Goal: Task Accomplishment & Management: Manage account settings

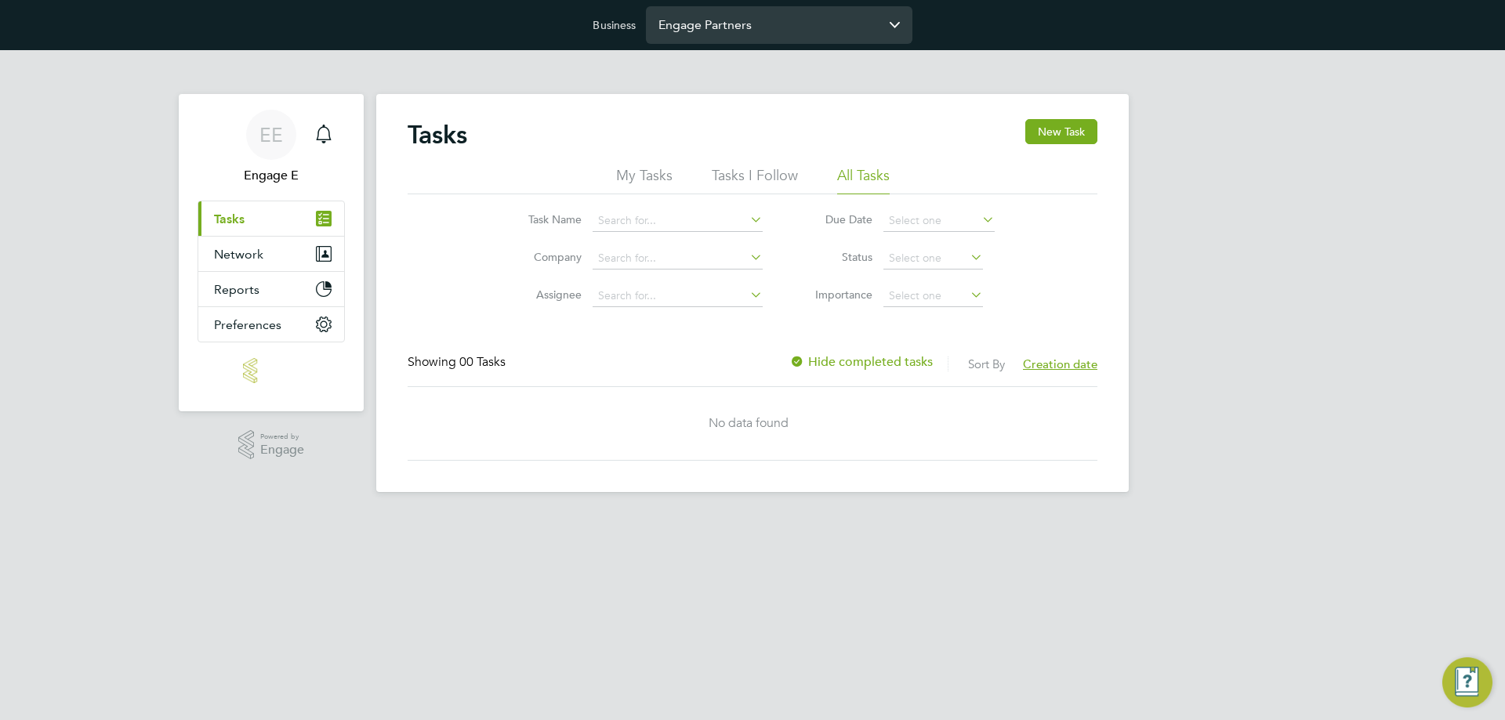
click at [731, 39] on input "Engage Partners" at bounding box center [779, 24] width 267 height 37
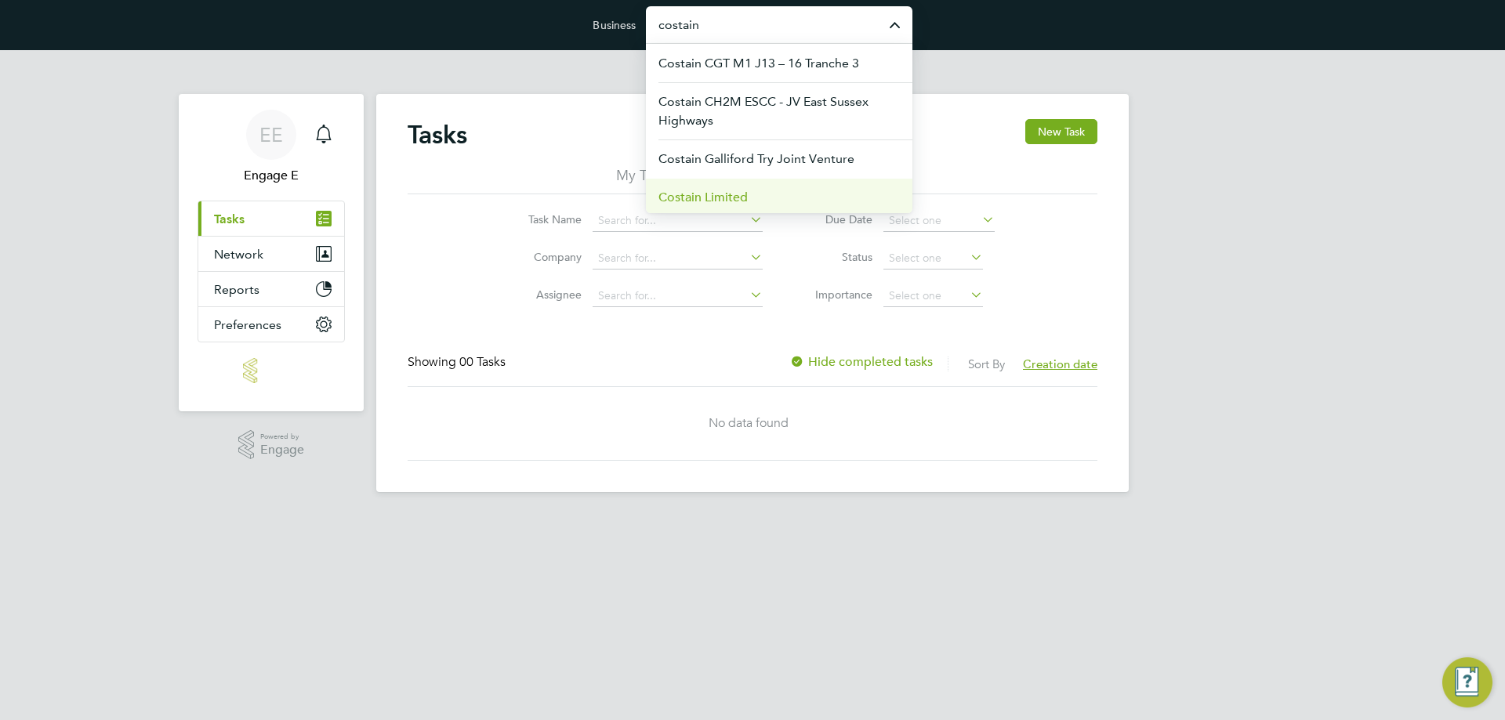
click at [732, 198] on span "Costain Limited" at bounding box center [702, 197] width 89 height 19
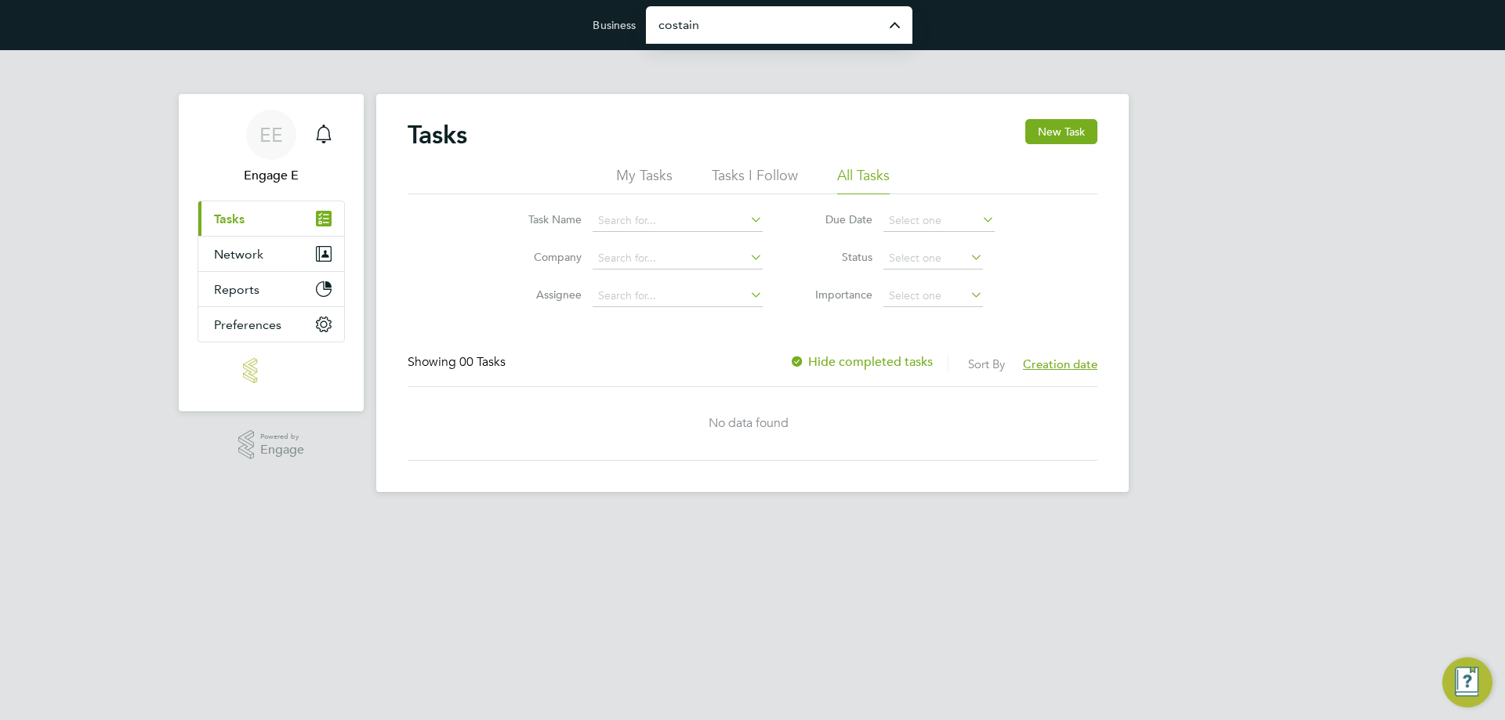
type input "Costain Limited"
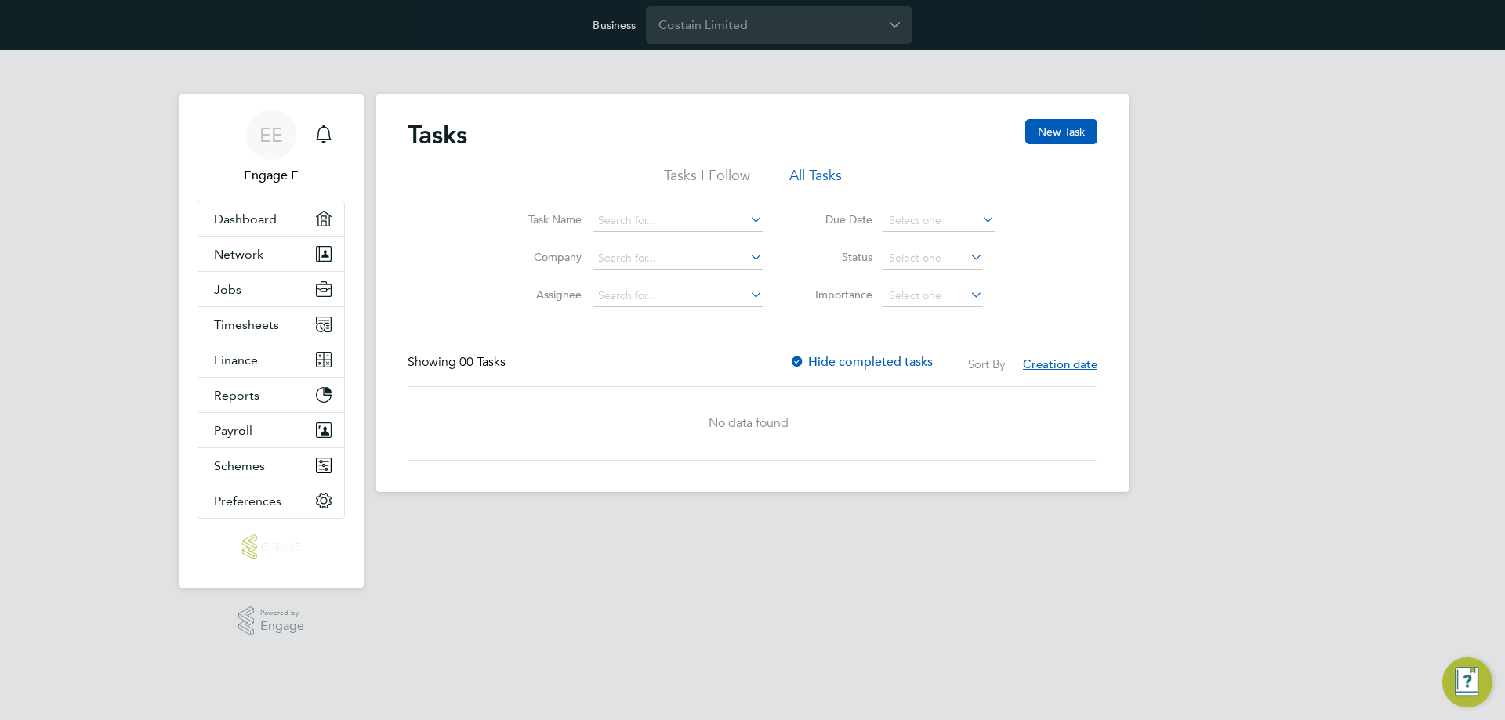
click at [124, 418] on div "EE Engage E Notifications Applications: Dashboard Network Team Members Business…" at bounding box center [752, 283] width 1505 height 467
click at [245, 298] on button "Jobs" at bounding box center [271, 289] width 146 height 34
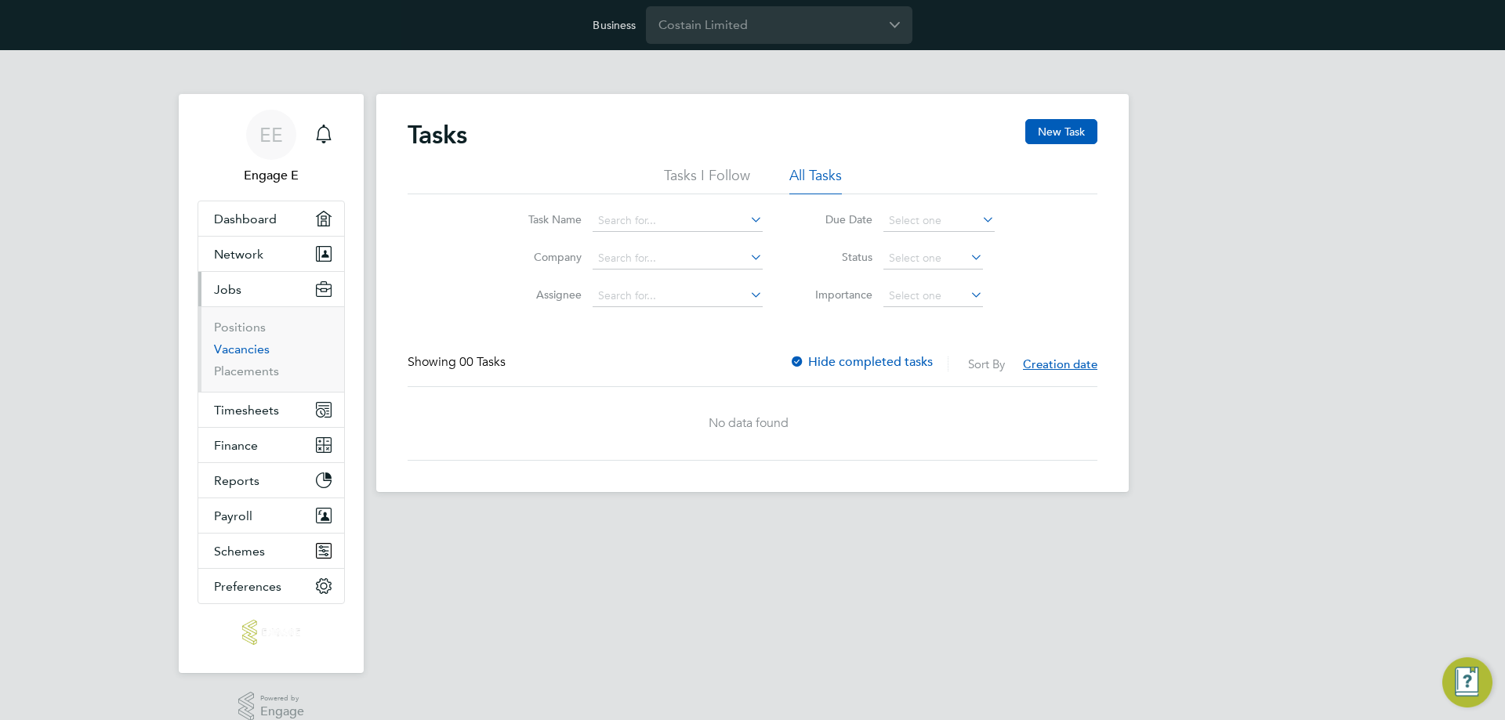
click at [260, 346] on link "Vacancies" at bounding box center [242, 349] width 56 height 15
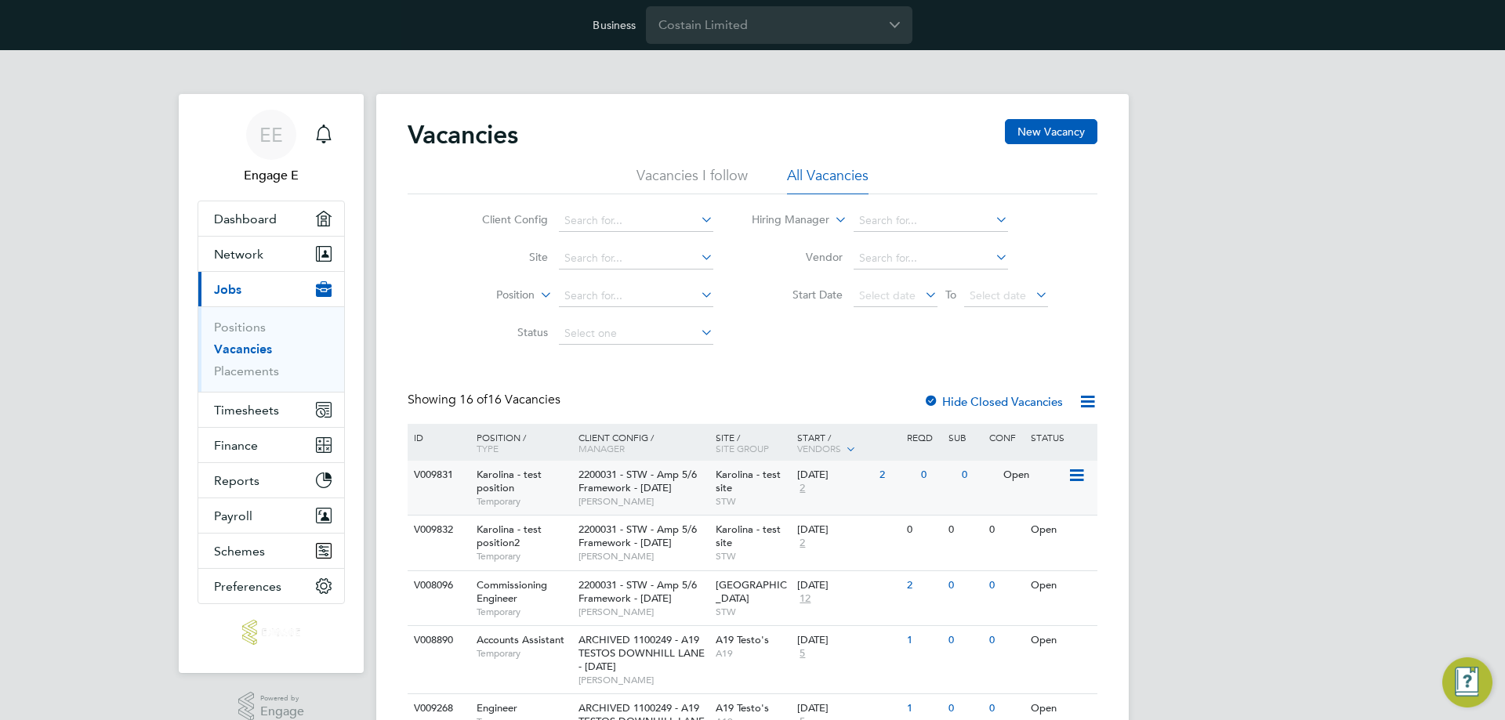
click at [676, 502] on span "Annette A" at bounding box center [642, 501] width 129 height 13
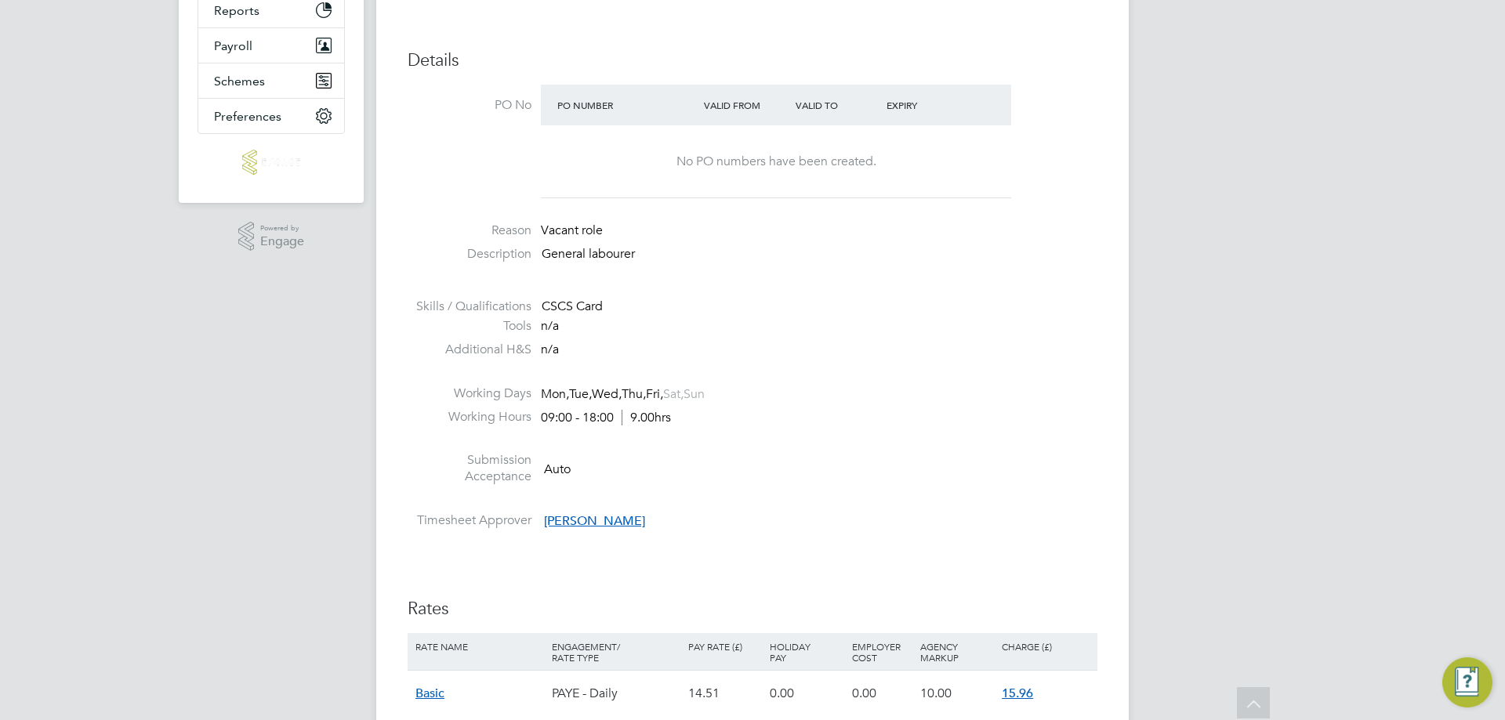
scroll to position [549, 0]
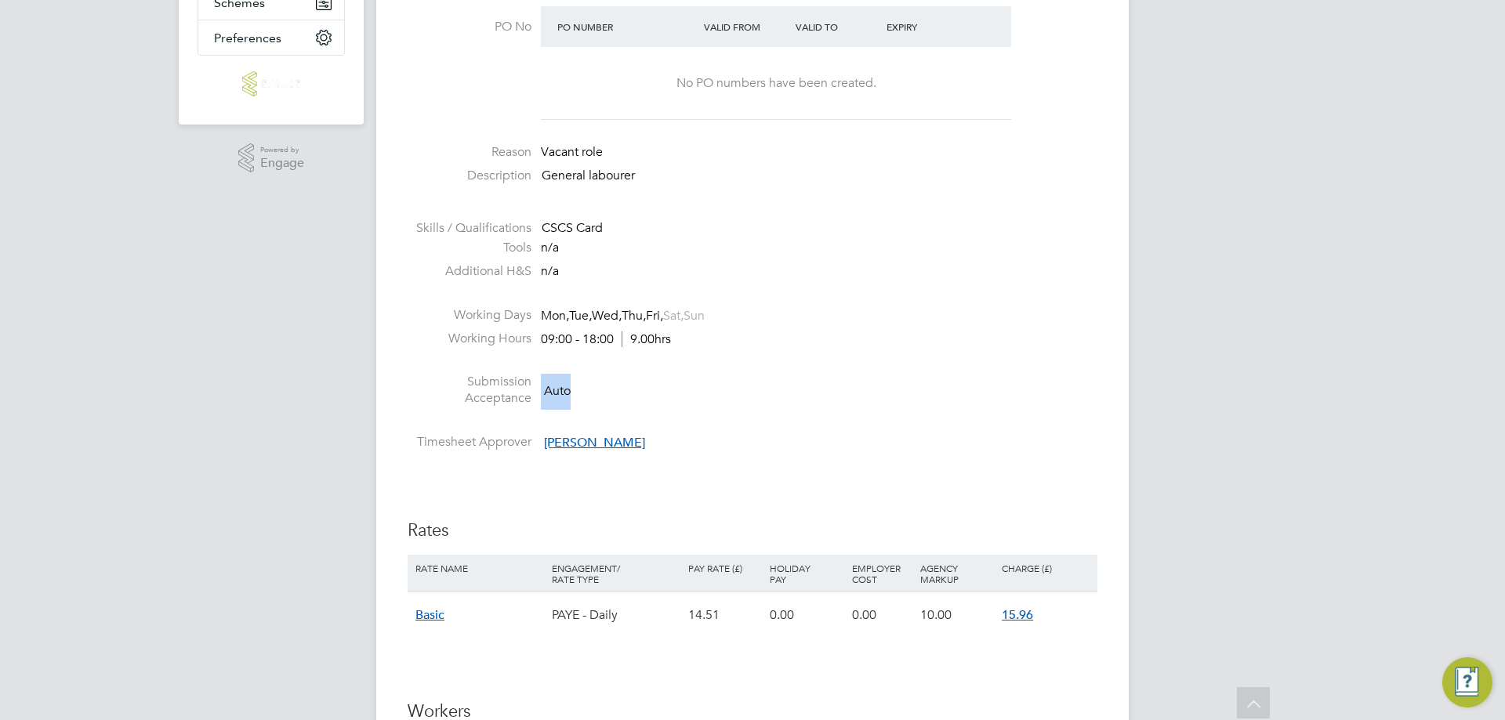
drag, startPoint x: 581, startPoint y: 390, endPoint x: 484, endPoint y: 397, distance: 96.7
click at [484, 397] on li "Submission Acceptance Auto" at bounding box center [753, 394] width 690 height 40
click at [589, 393] on li "Submission Acceptance Auto" at bounding box center [753, 394] width 690 height 40
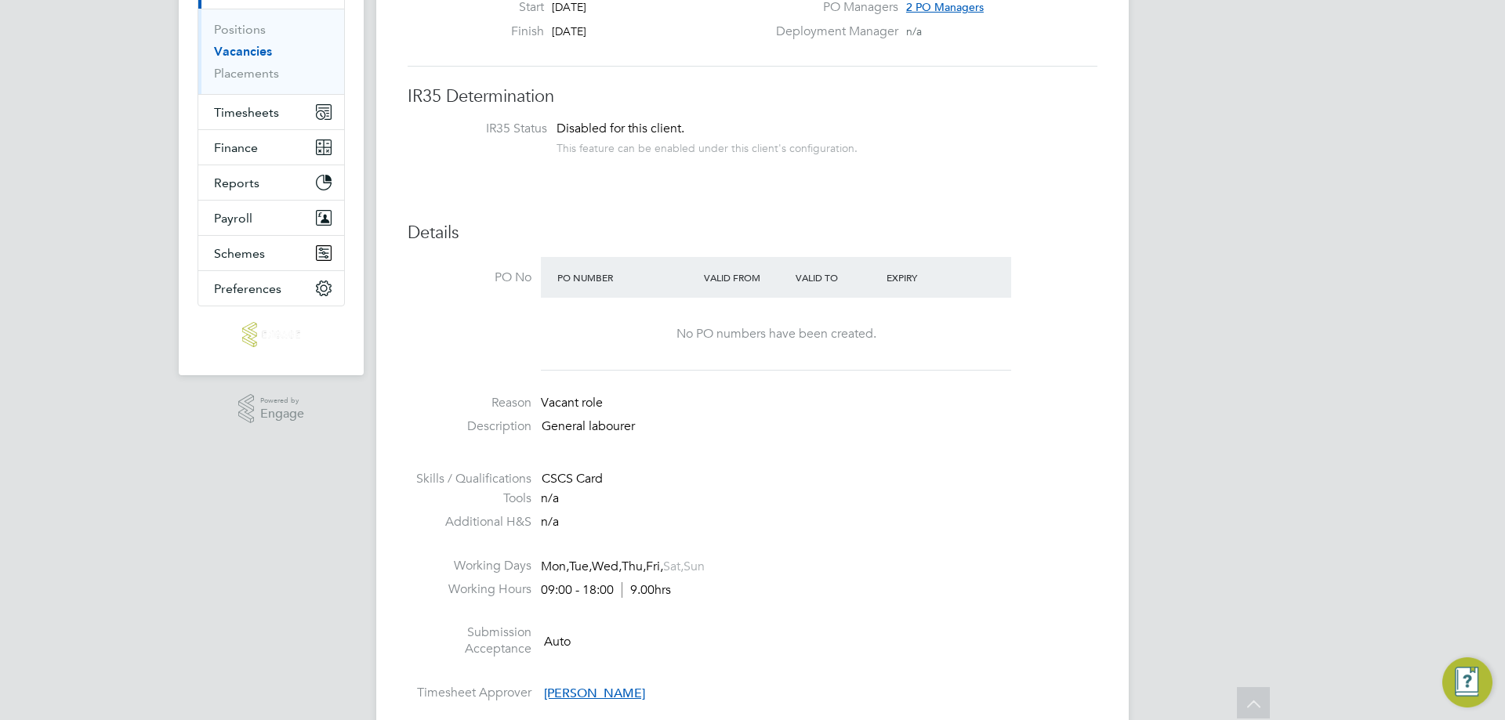
scroll to position [0, 0]
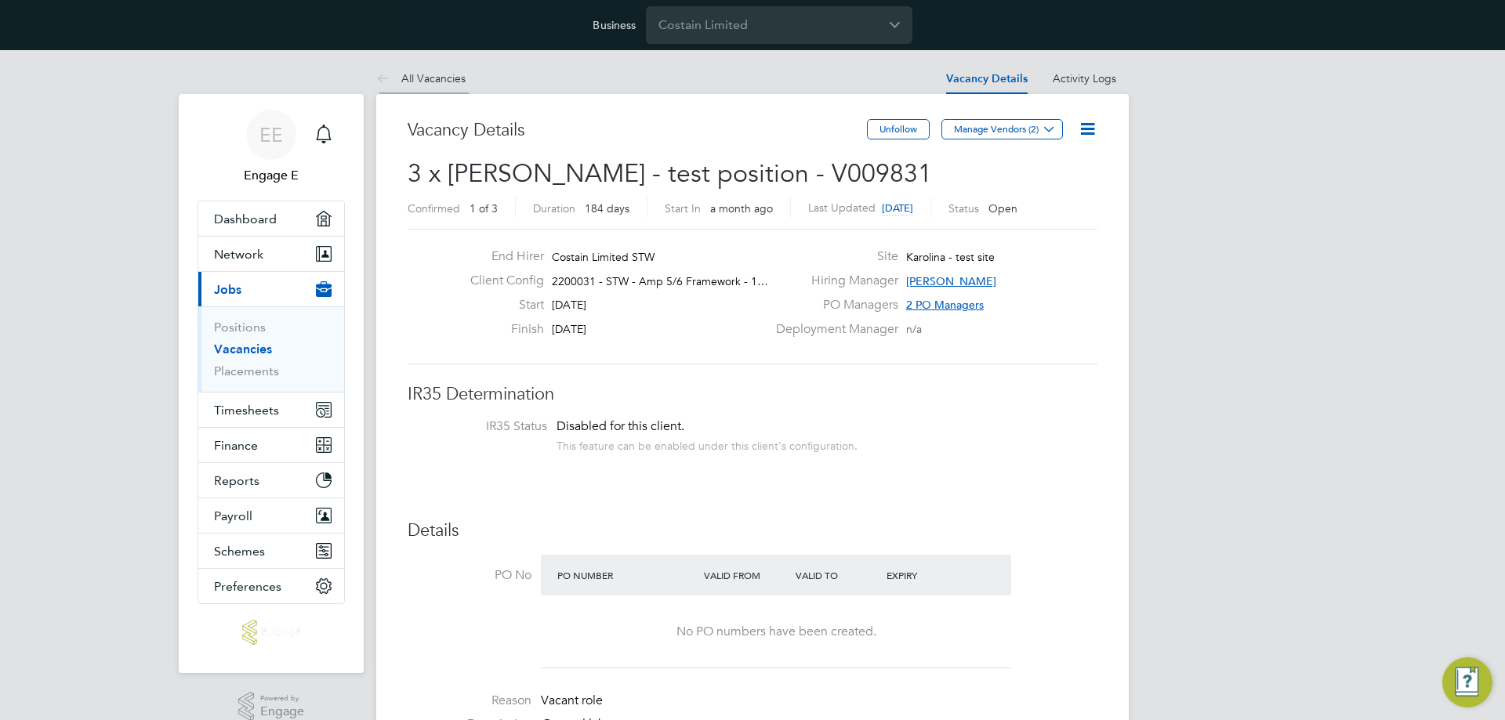
click at [413, 72] on link "All Vacancies" at bounding box center [420, 78] width 89 height 14
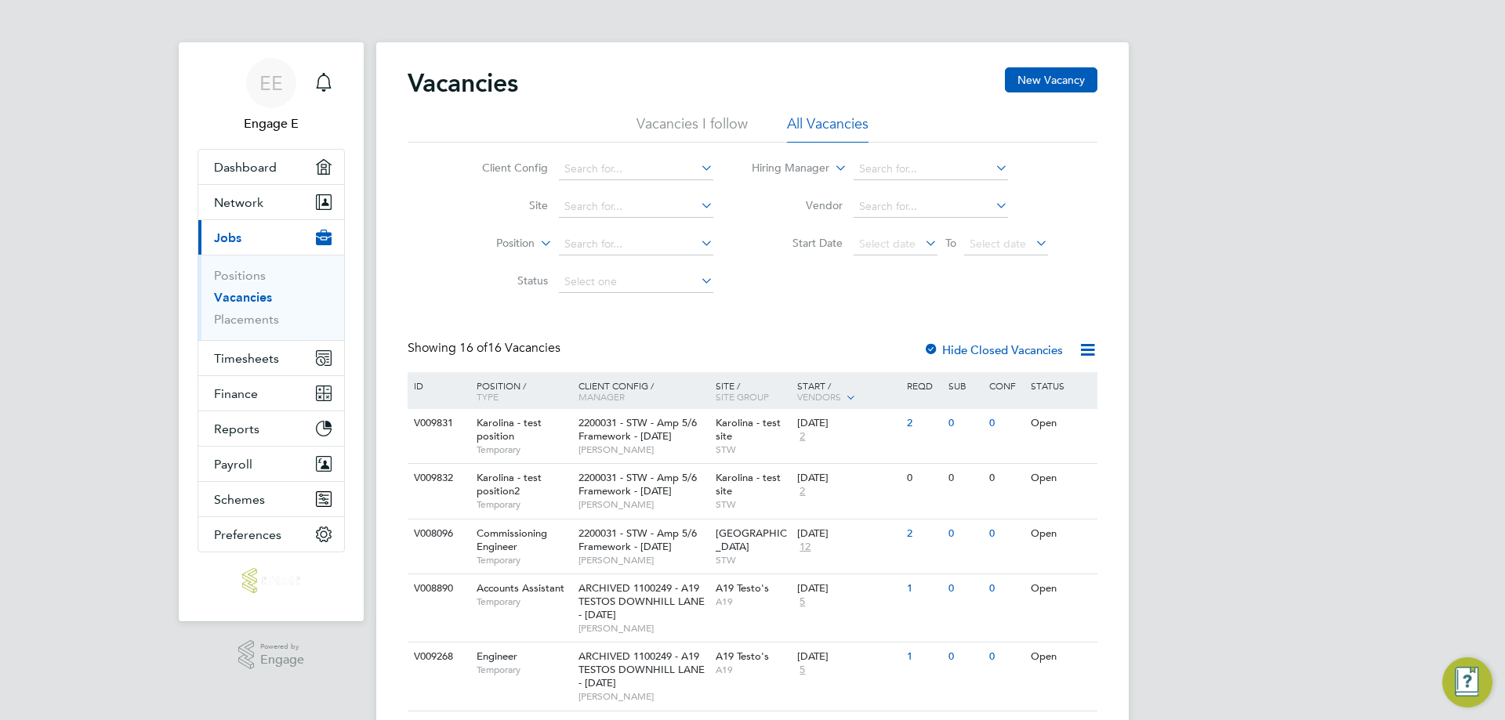
scroll to position [78, 0]
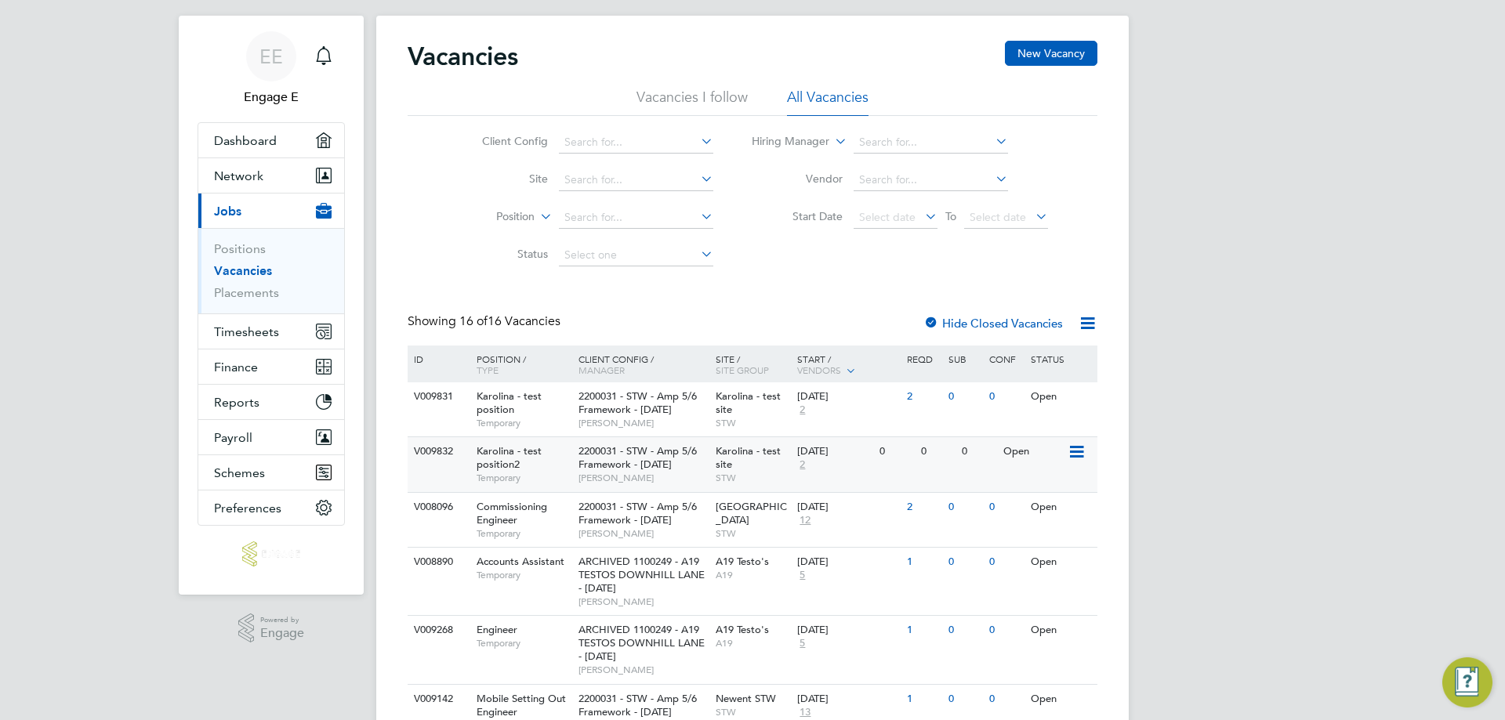
click at [705, 470] on div "2200031 - STW - Amp 5/6 Framework - 14/07/2009 Anthony A" at bounding box center [643, 464] width 137 height 54
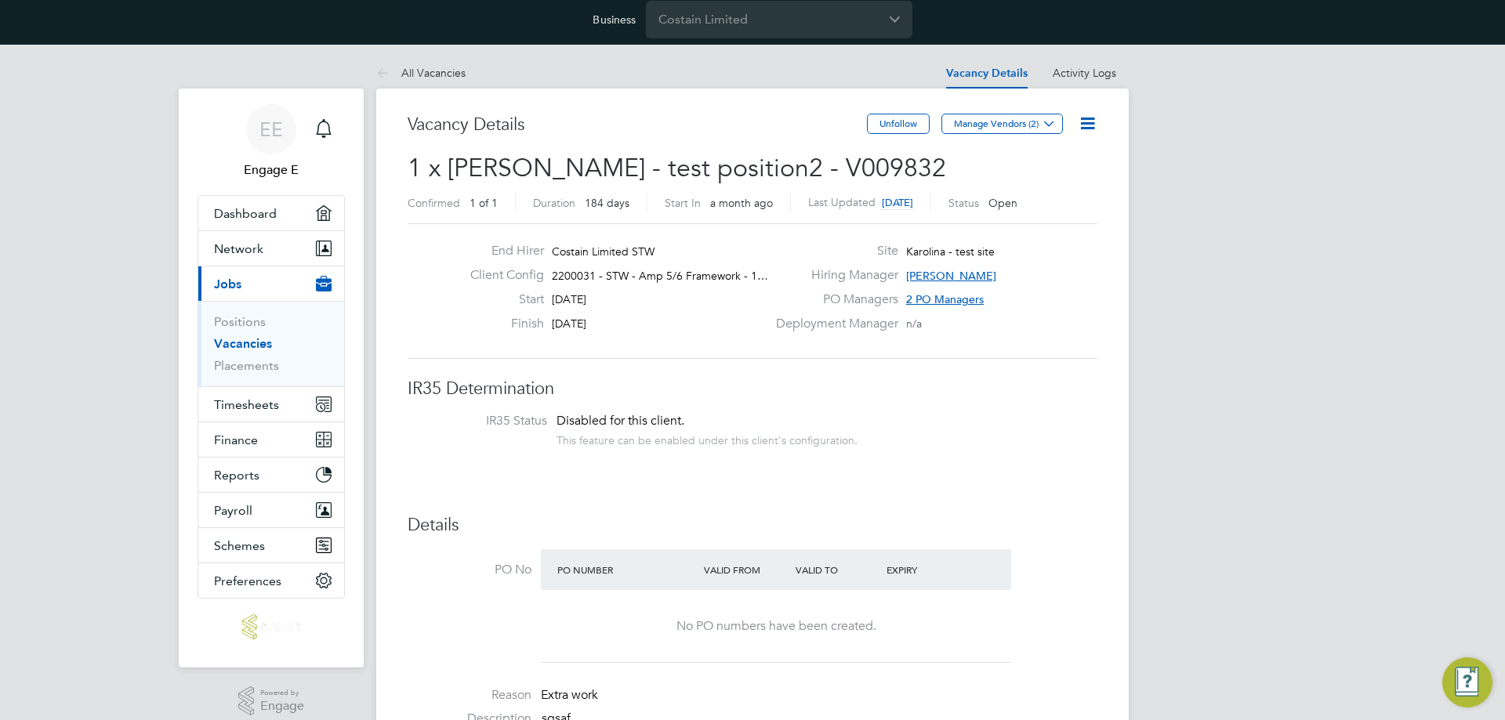
click at [1082, 120] on icon at bounding box center [1088, 124] width 20 height 20
click at [1015, 156] on li "Edit Vacancy e" at bounding box center [1049, 161] width 91 height 22
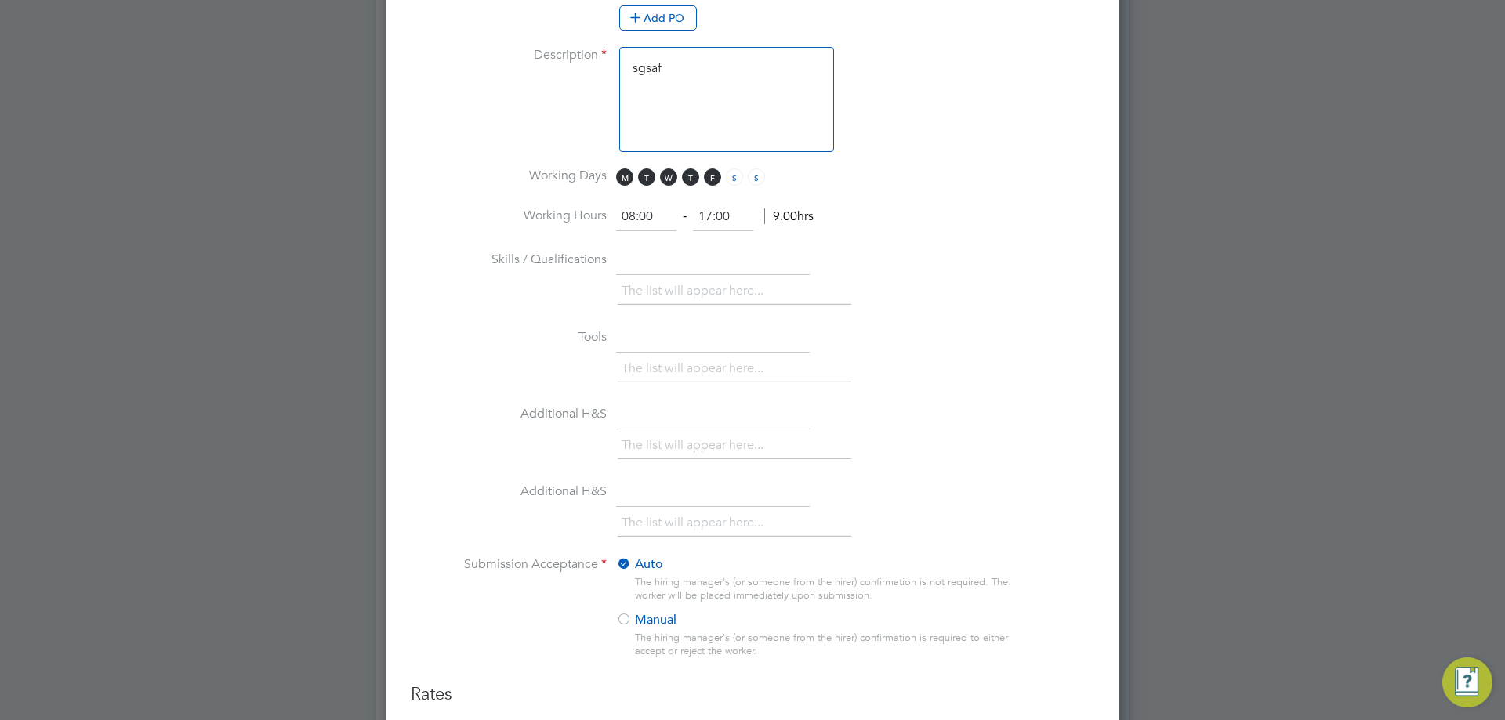
scroll to position [1416, 0]
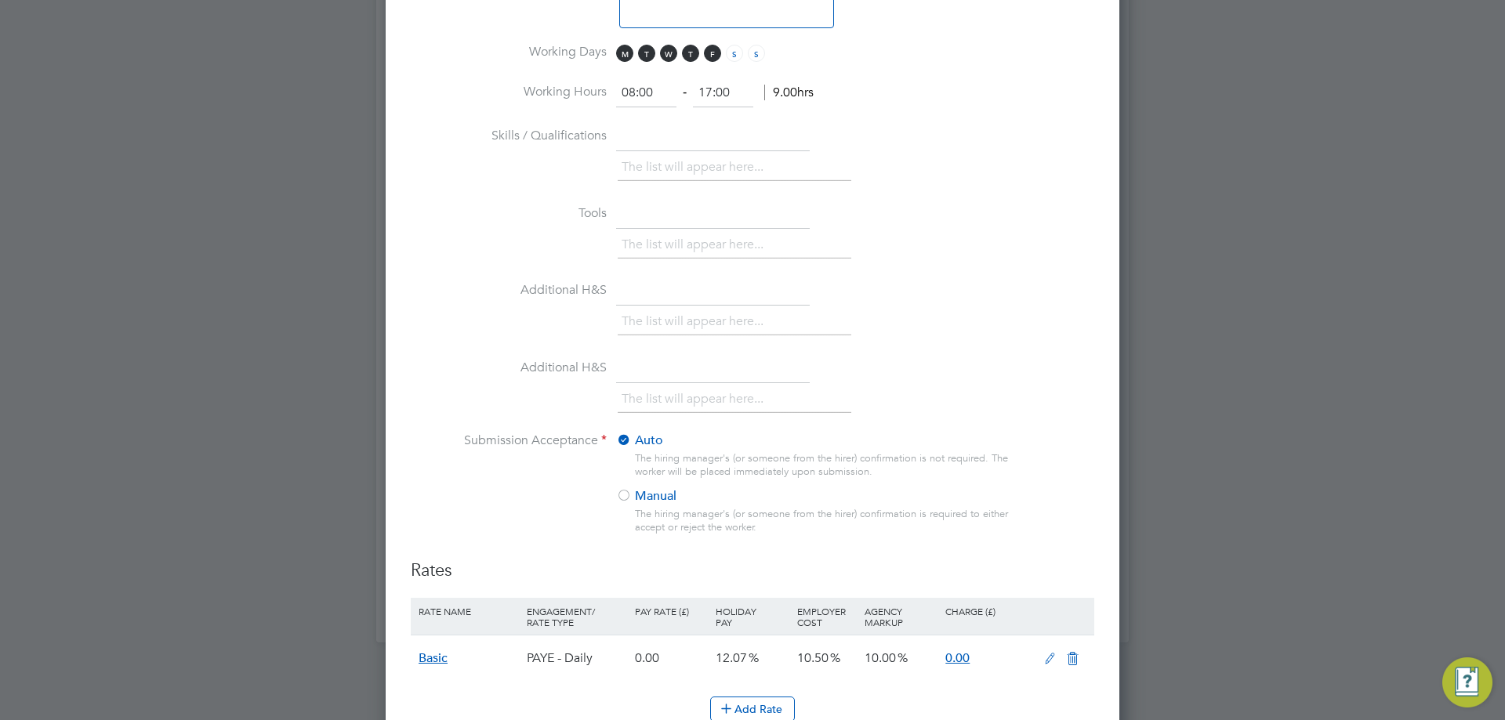
click at [622, 497] on div at bounding box center [624, 497] width 16 height 16
click at [622, 499] on div at bounding box center [624, 497] width 16 height 16
drag, startPoint x: 476, startPoint y: 444, endPoint x: 604, endPoint y: 442, distance: 128.6
click at [604, 442] on label "Submission Acceptance" at bounding box center [509, 441] width 196 height 16
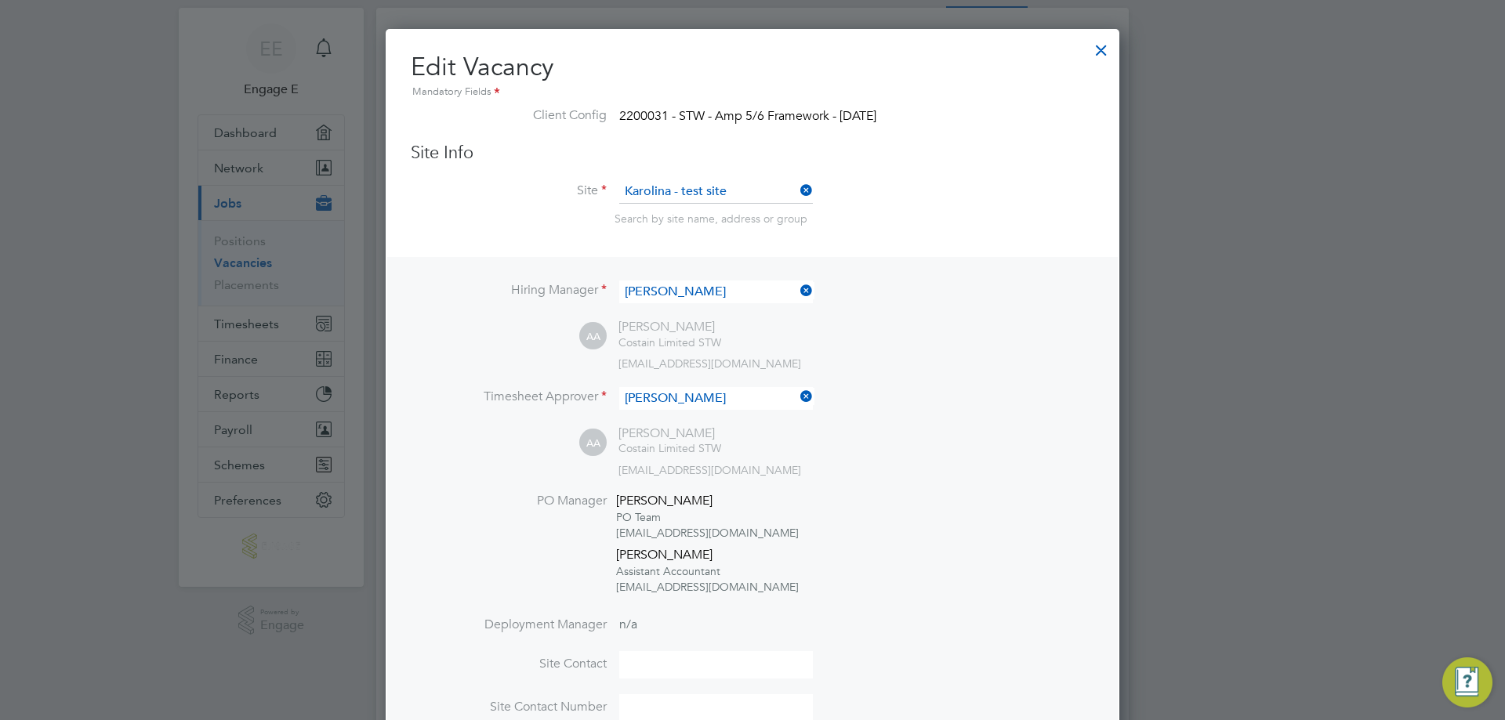
scroll to position [0, 0]
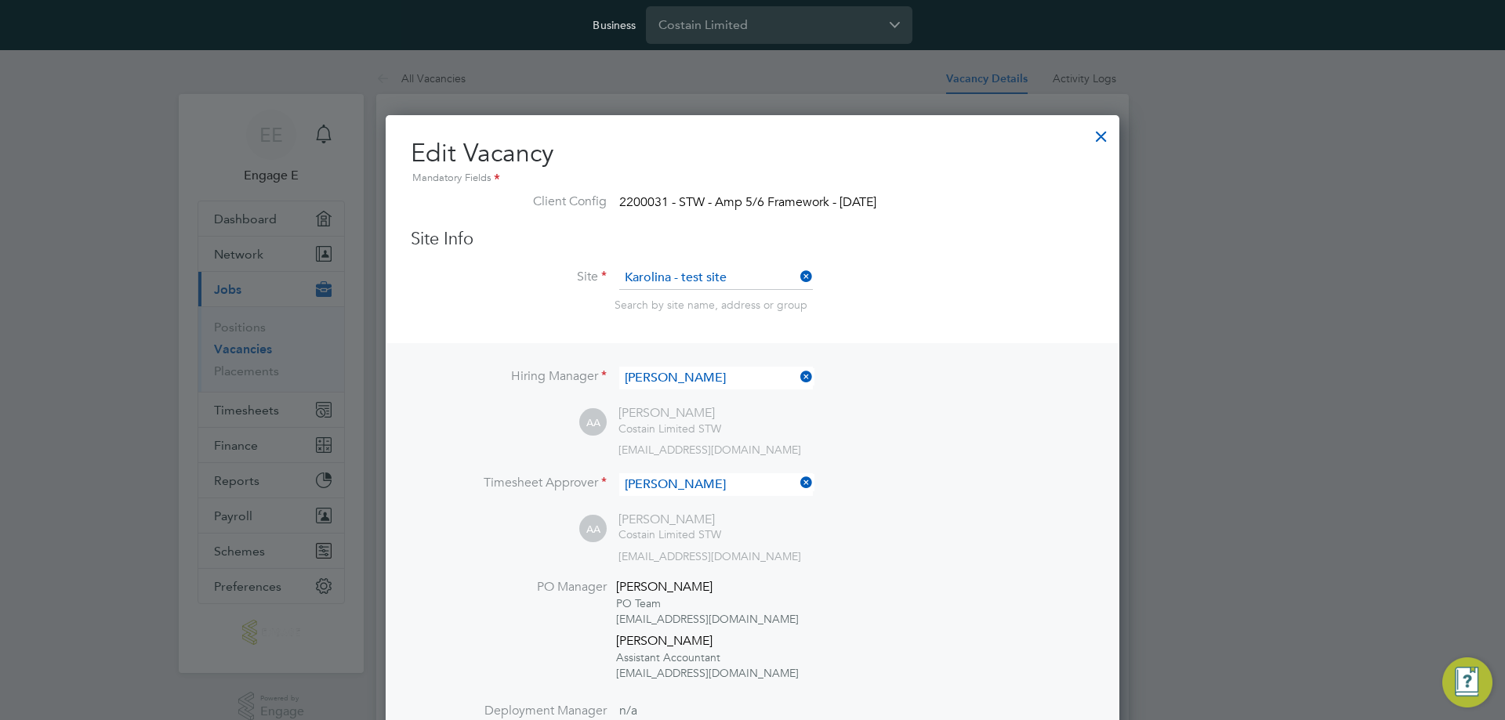
click at [1102, 135] on div at bounding box center [1101, 132] width 28 height 28
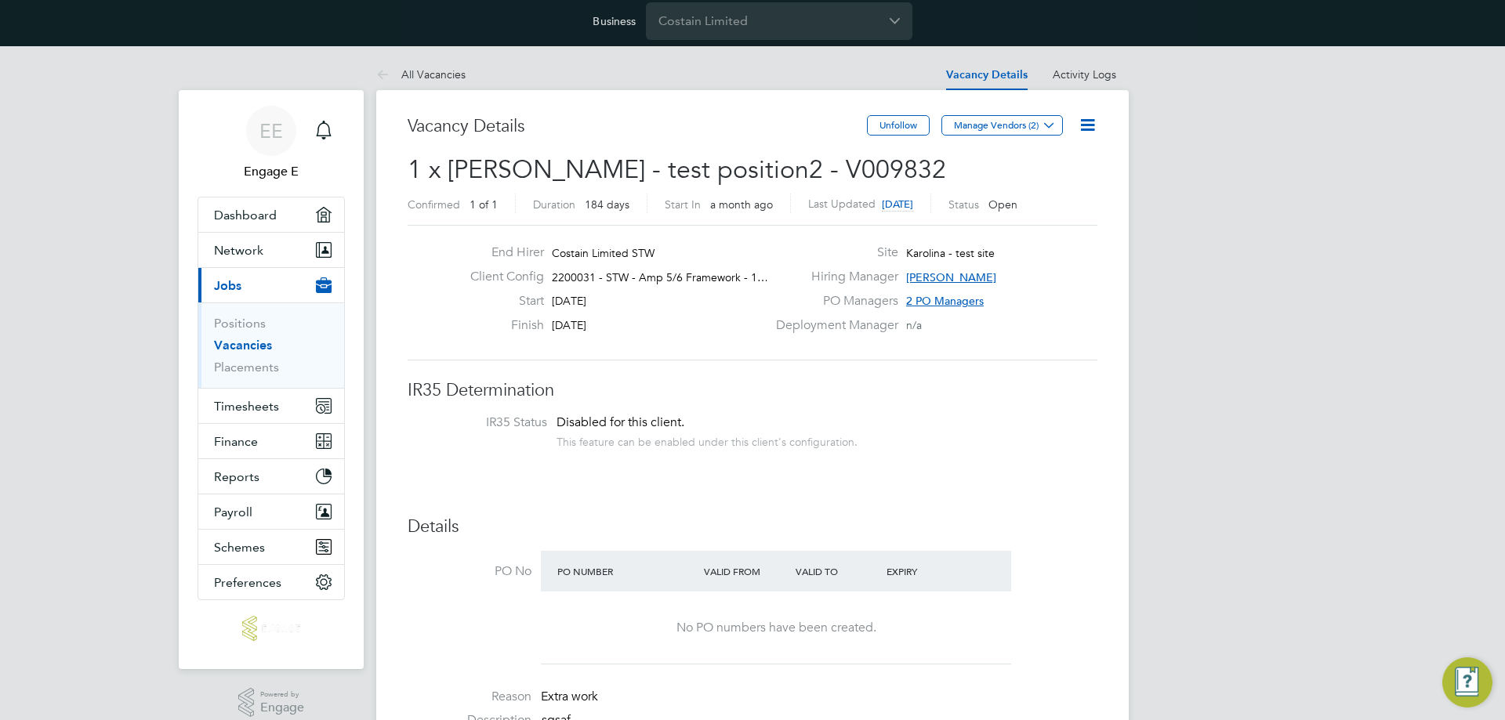
scroll to position [5, 0]
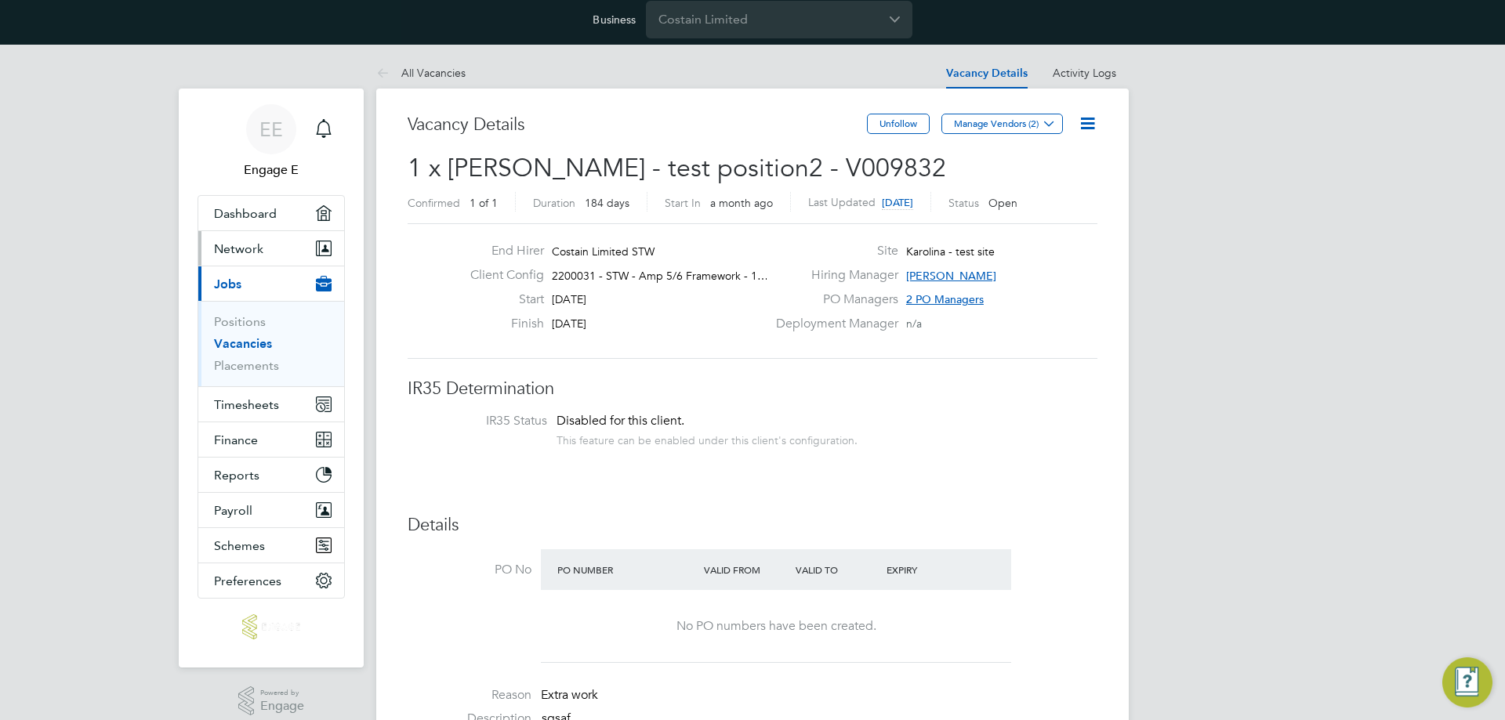
click at [260, 248] on span "Network" at bounding box center [238, 248] width 49 height 15
click at [853, 419] on li "IR35 Status Disabled for this client. This feature can be enabled under this cl…" at bounding box center [752, 432] width 658 height 38
click at [296, 253] on button "Network" at bounding box center [271, 248] width 146 height 34
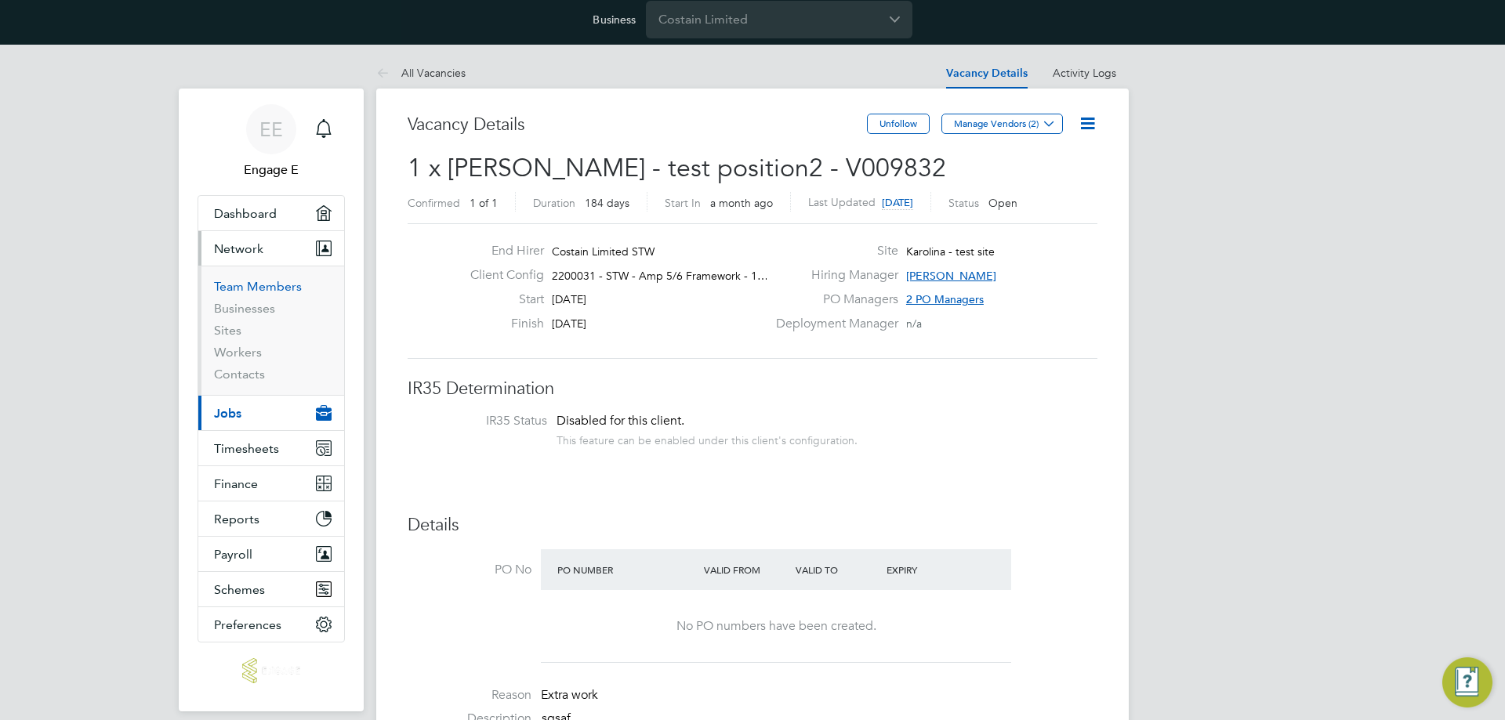
click at [256, 288] on link "Team Members" at bounding box center [258, 286] width 88 height 15
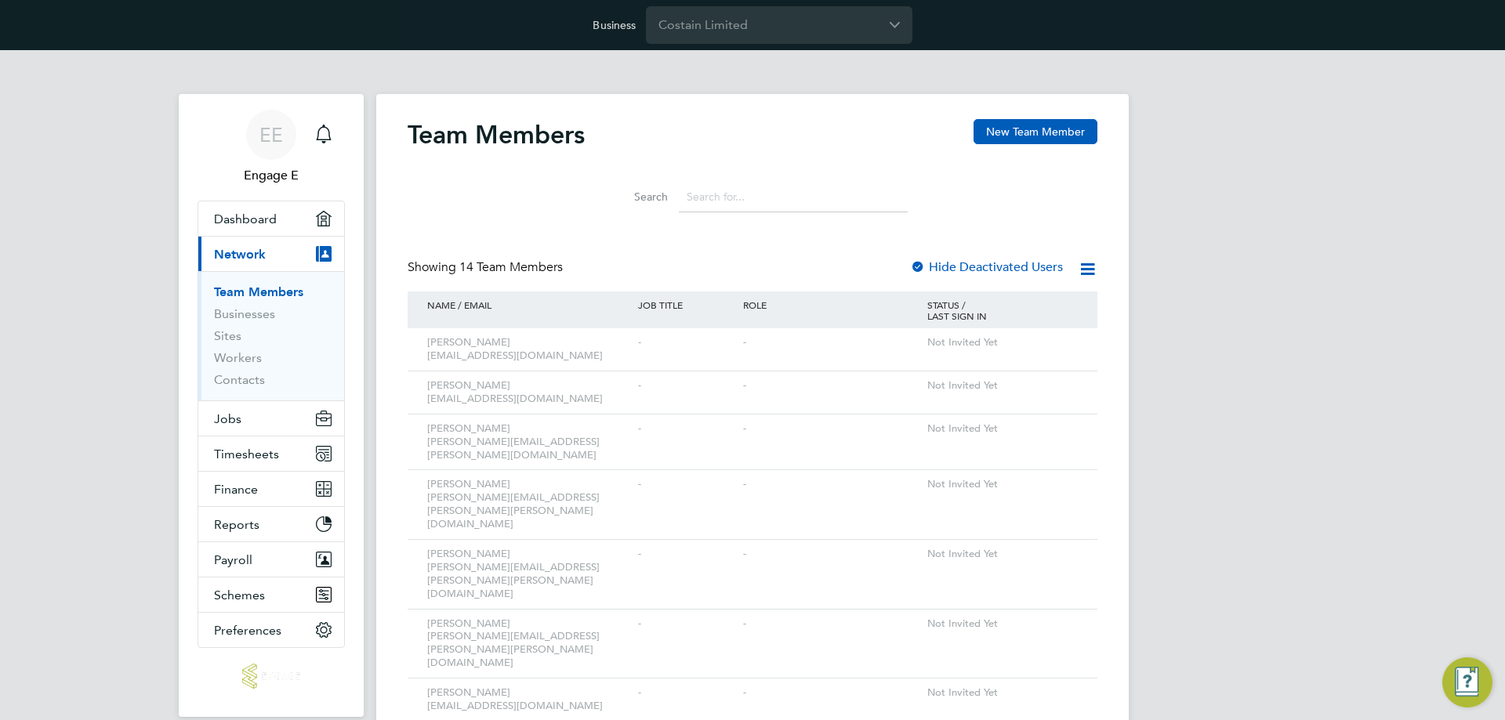
click at [733, 205] on input at bounding box center [793, 197] width 229 height 31
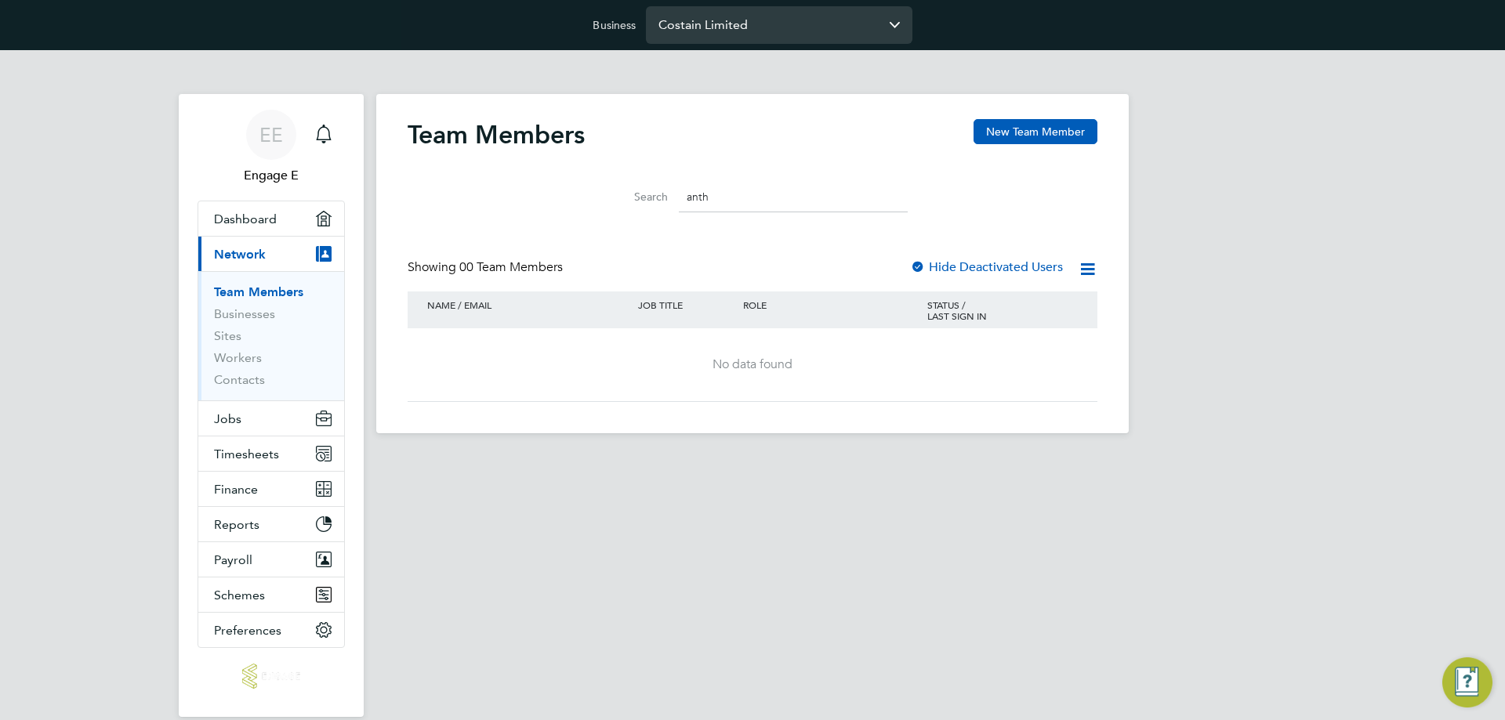
type input "anth"
click at [764, 36] on input "Costain Limited" at bounding box center [779, 24] width 267 height 37
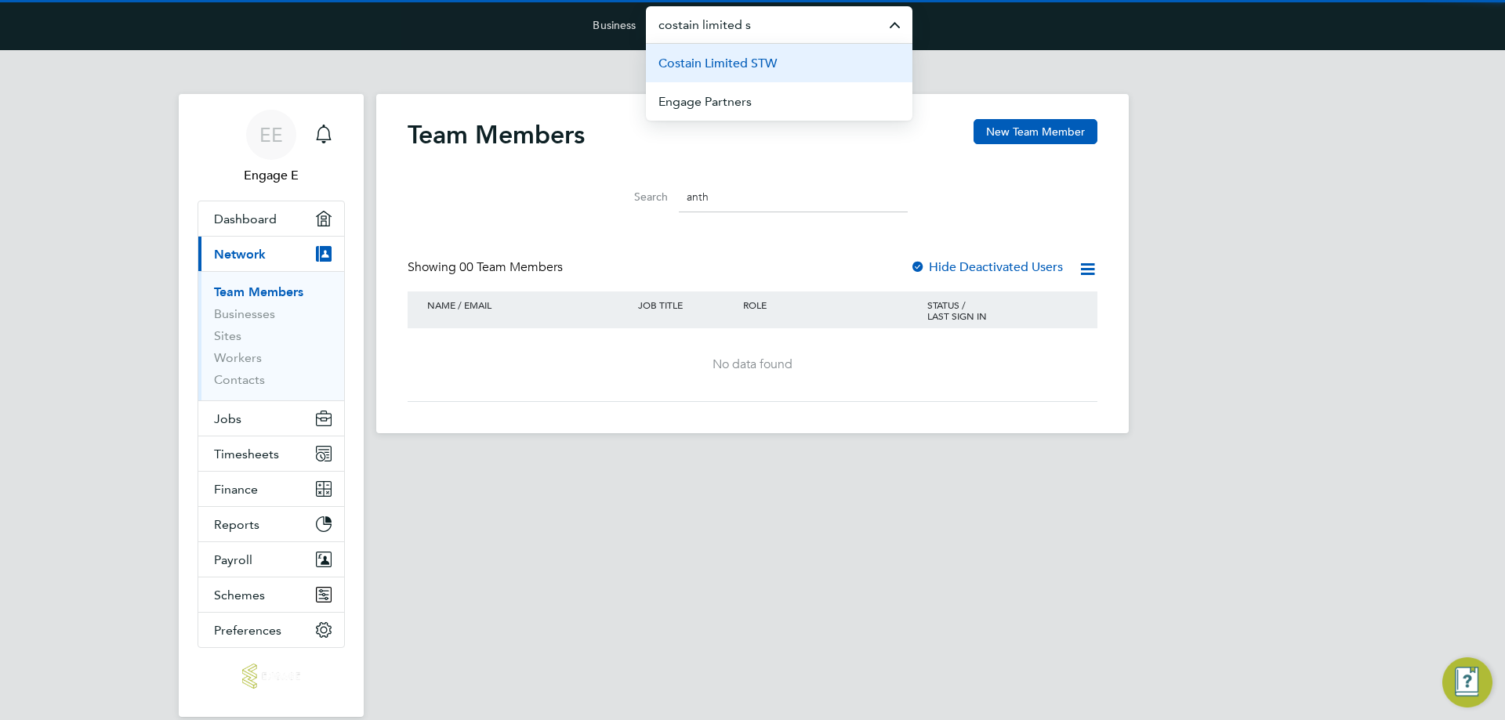
click at [769, 68] on span "Costain Limited STW" at bounding box center [717, 63] width 118 height 19
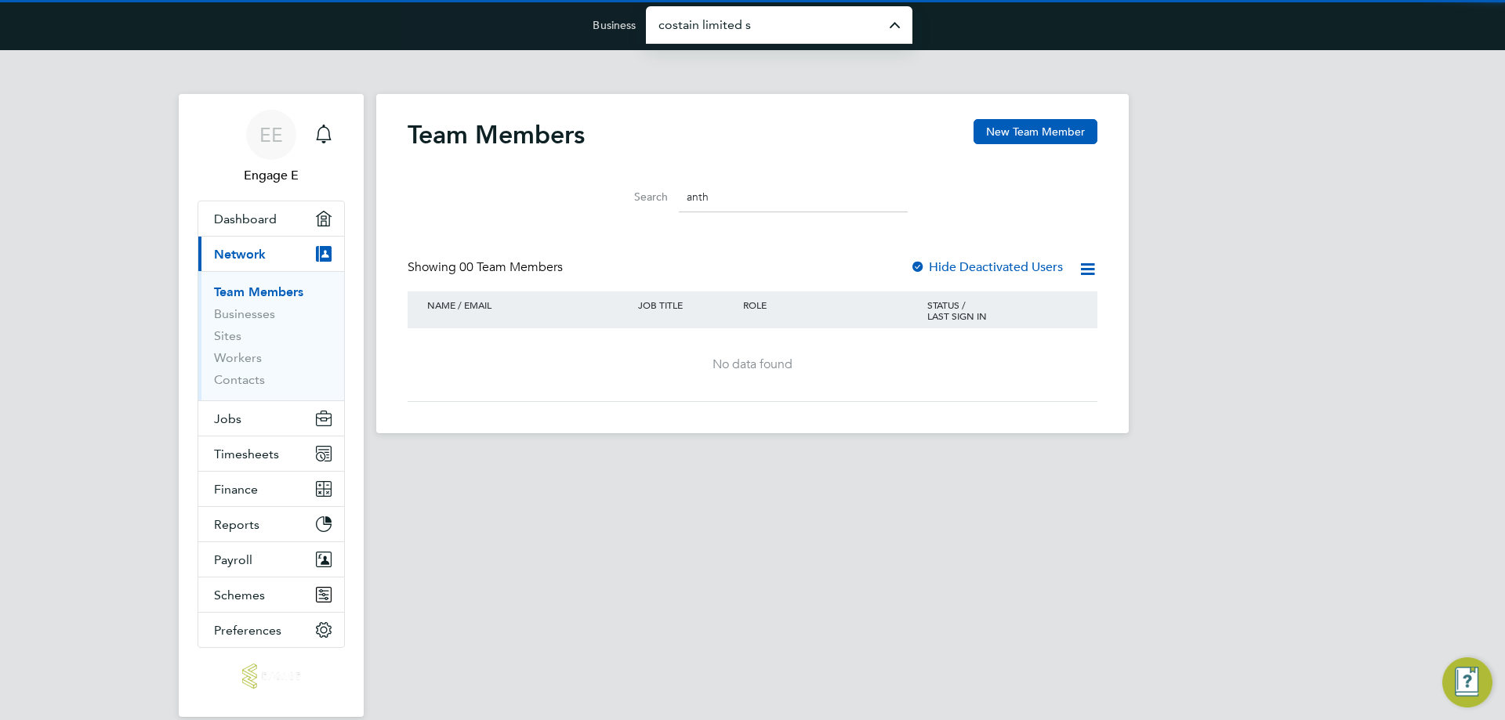
type input "Costain Limited STW"
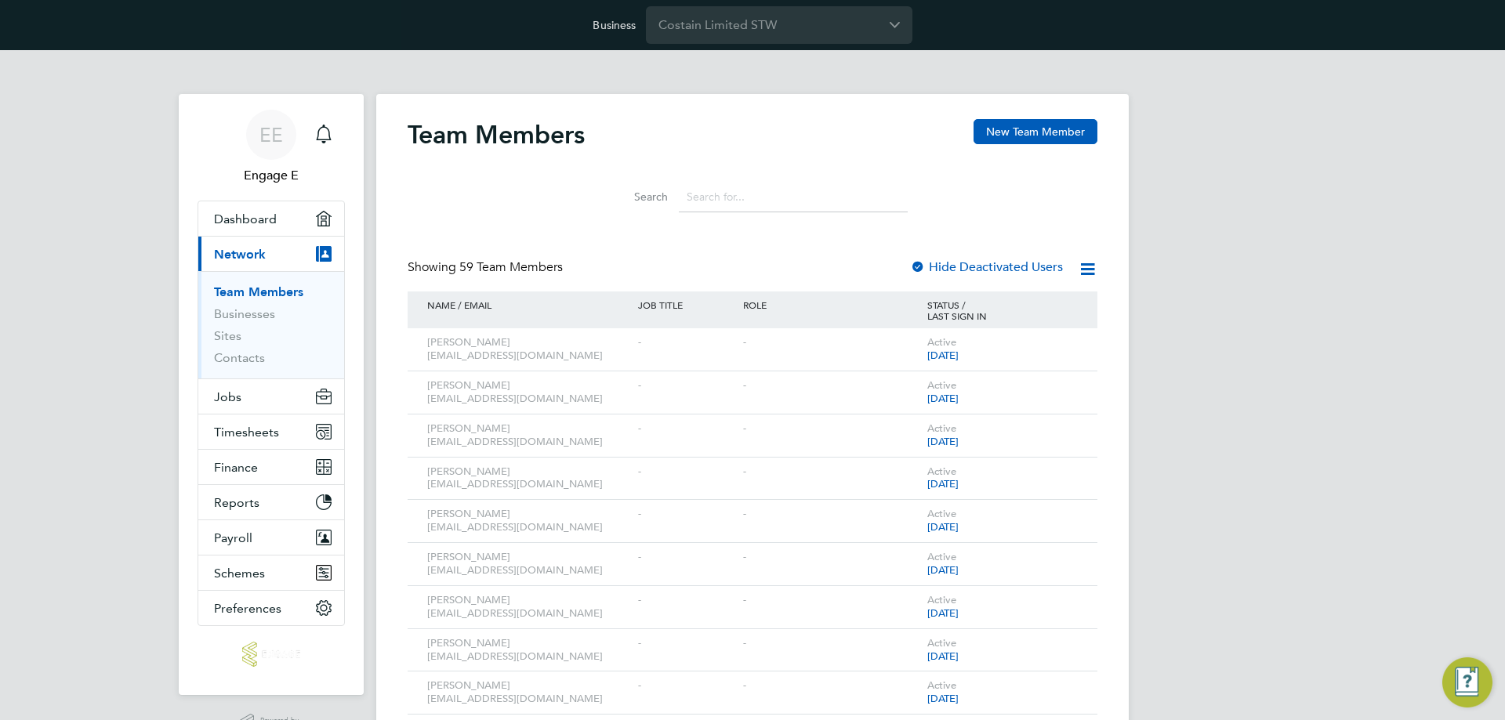
click at [714, 200] on input at bounding box center [793, 197] width 229 height 31
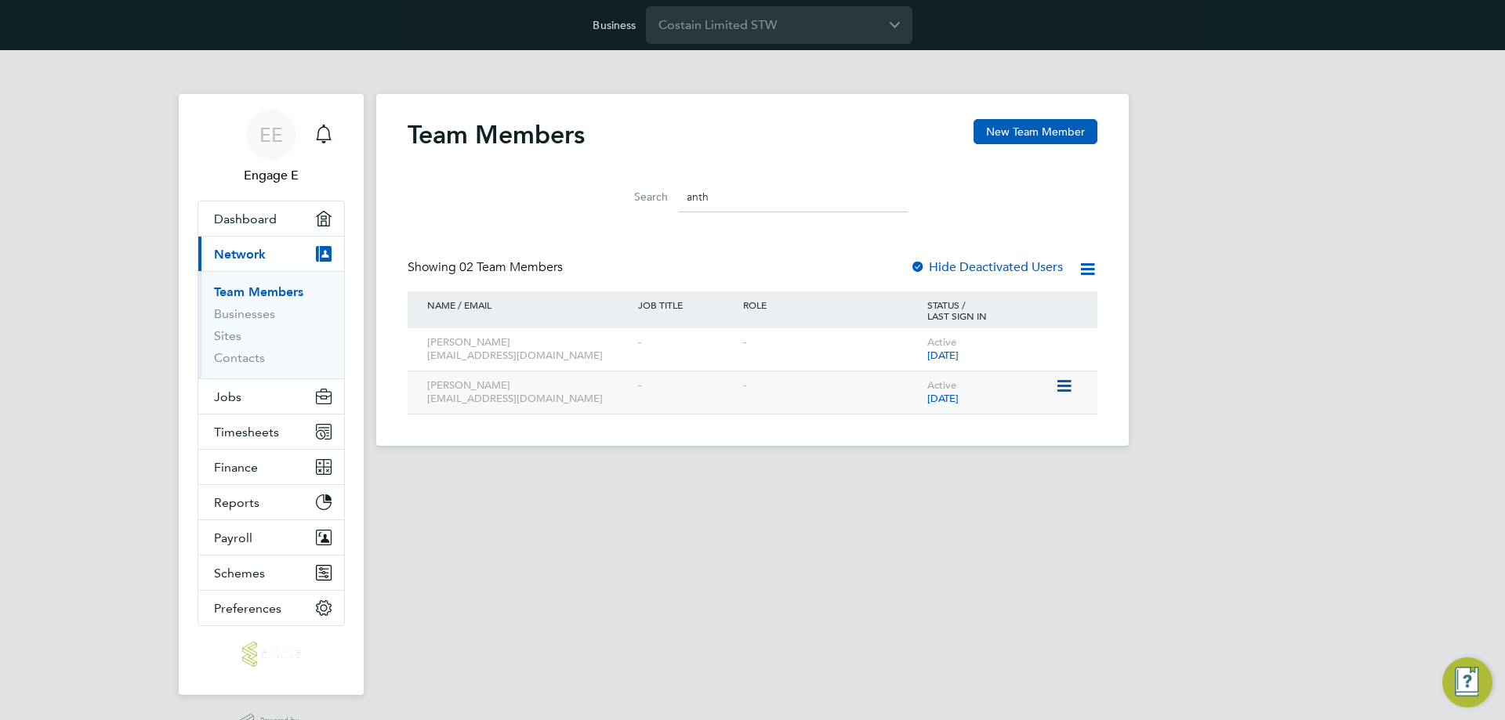
type input "anth"
drag, startPoint x: 428, startPoint y: 402, endPoint x: 535, endPoint y: 389, distance: 108.2
click at [535, 389] on div "Anthony A 219424@testacc.com" at bounding box center [528, 393] width 211 height 42
click at [1061, 339] on icon at bounding box center [1063, 343] width 16 height 19
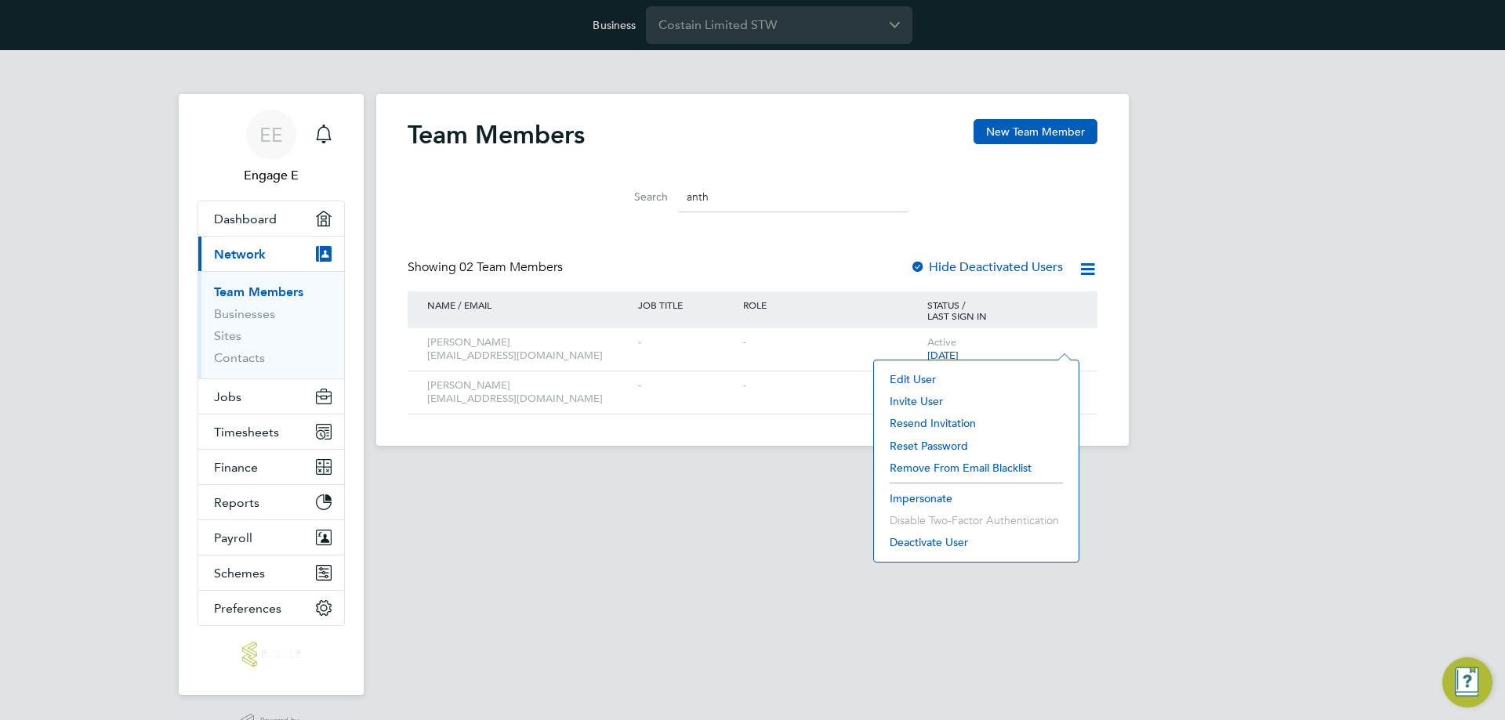
click at [563, 471] on html "Business Costain Limited STW EE Engage E Notifications Applications: Dashboard …" at bounding box center [752, 235] width 1505 height 471
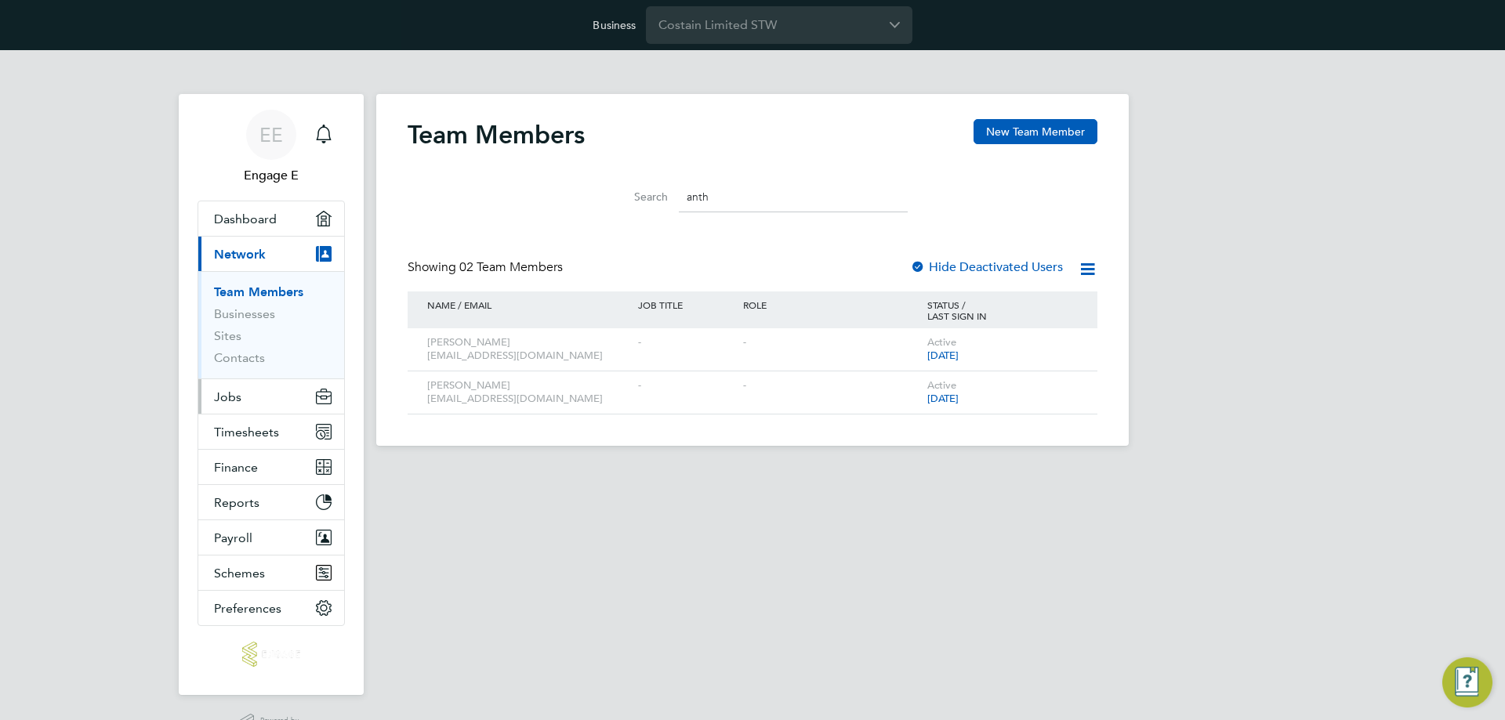
click at [240, 387] on button "Jobs" at bounding box center [271, 396] width 146 height 34
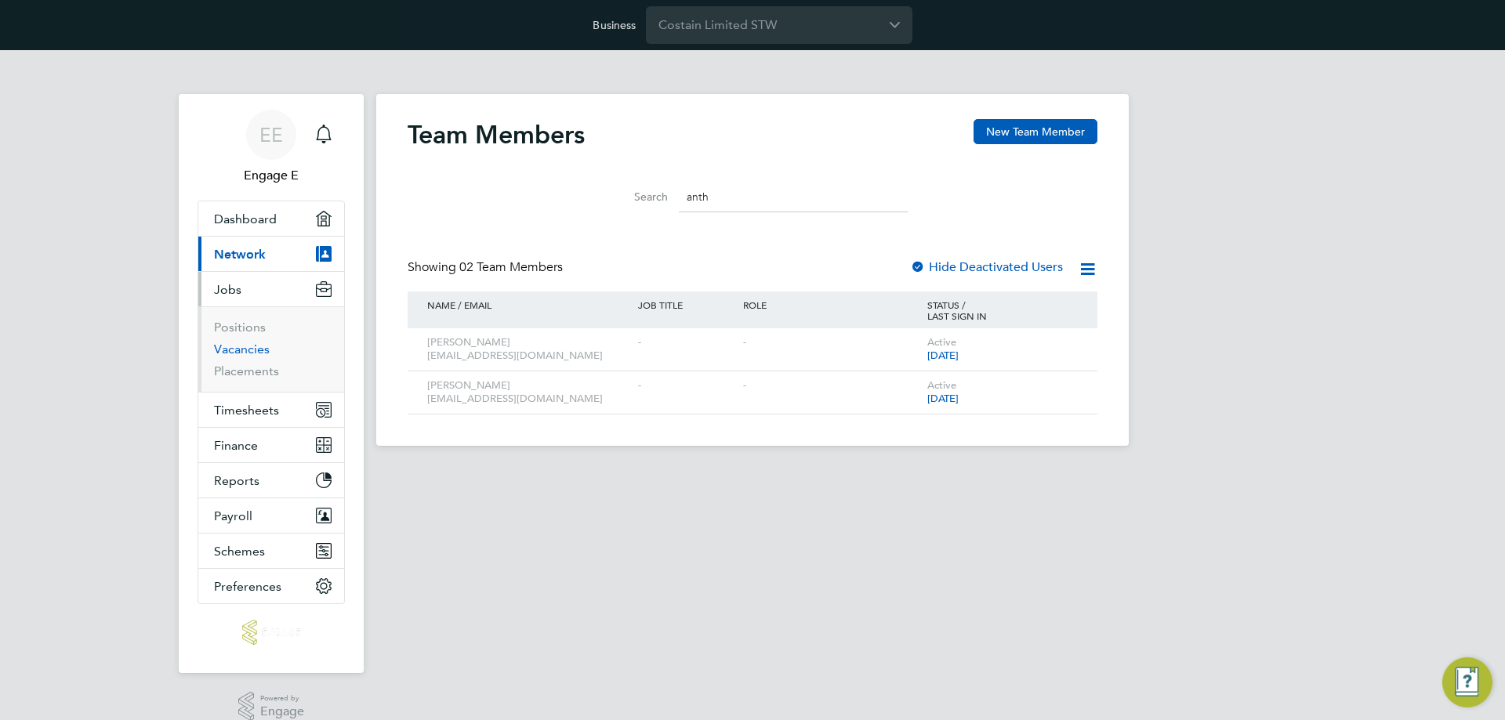
click at [253, 346] on link "Vacancies" at bounding box center [242, 349] width 56 height 15
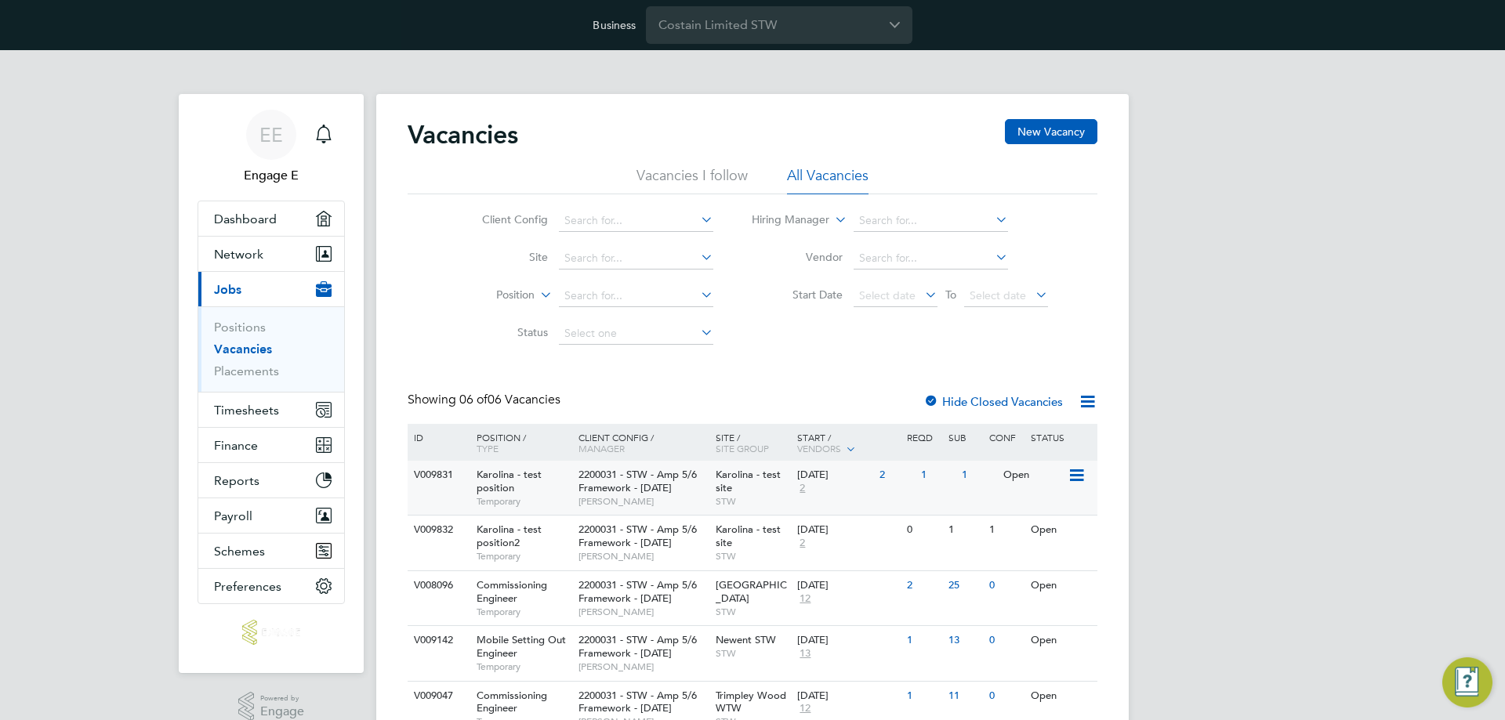
click at [839, 489] on div "01 Jul 2025 2" at bounding box center [834, 482] width 82 height 42
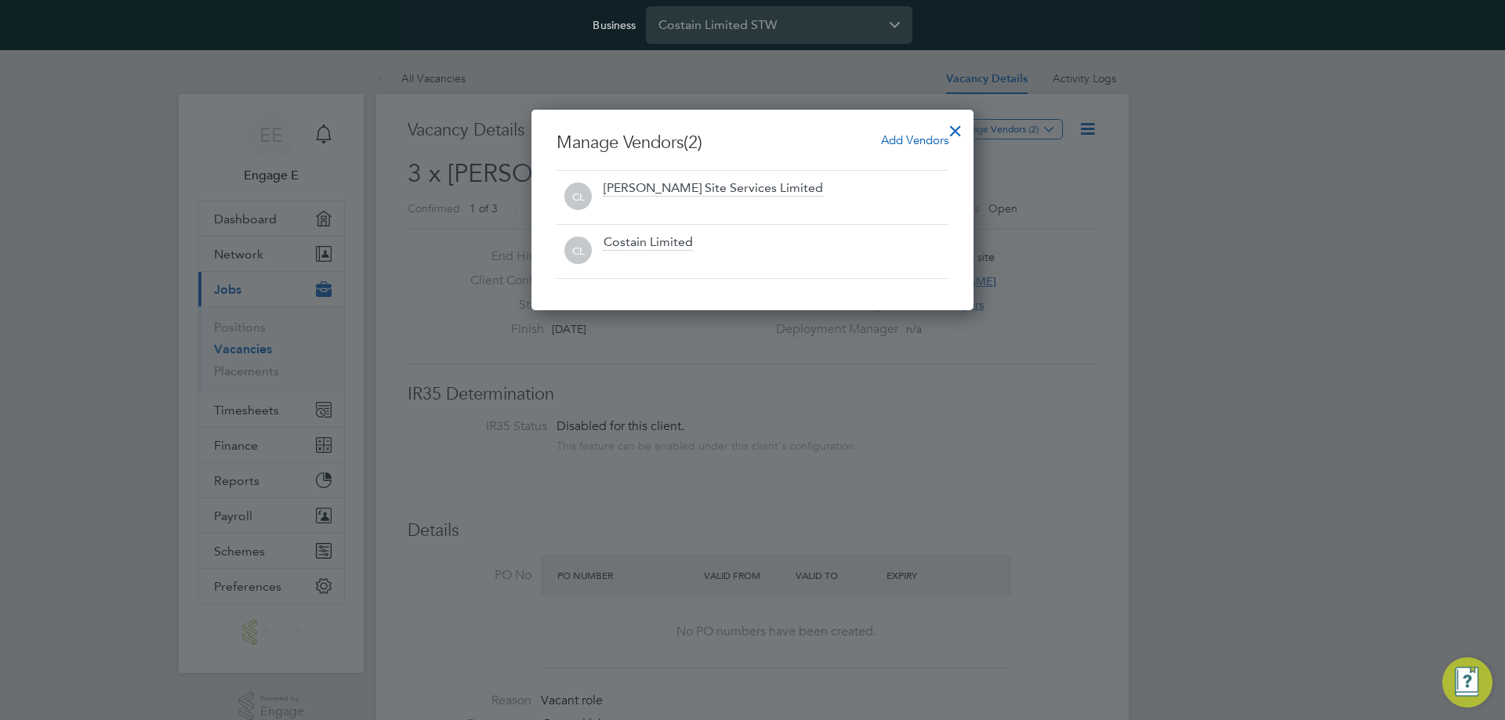
drag, startPoint x: 887, startPoint y: 143, endPoint x: 889, endPoint y: 156, distance: 12.8
click at [887, 143] on span "Add Vendors" at bounding box center [914, 139] width 67 height 15
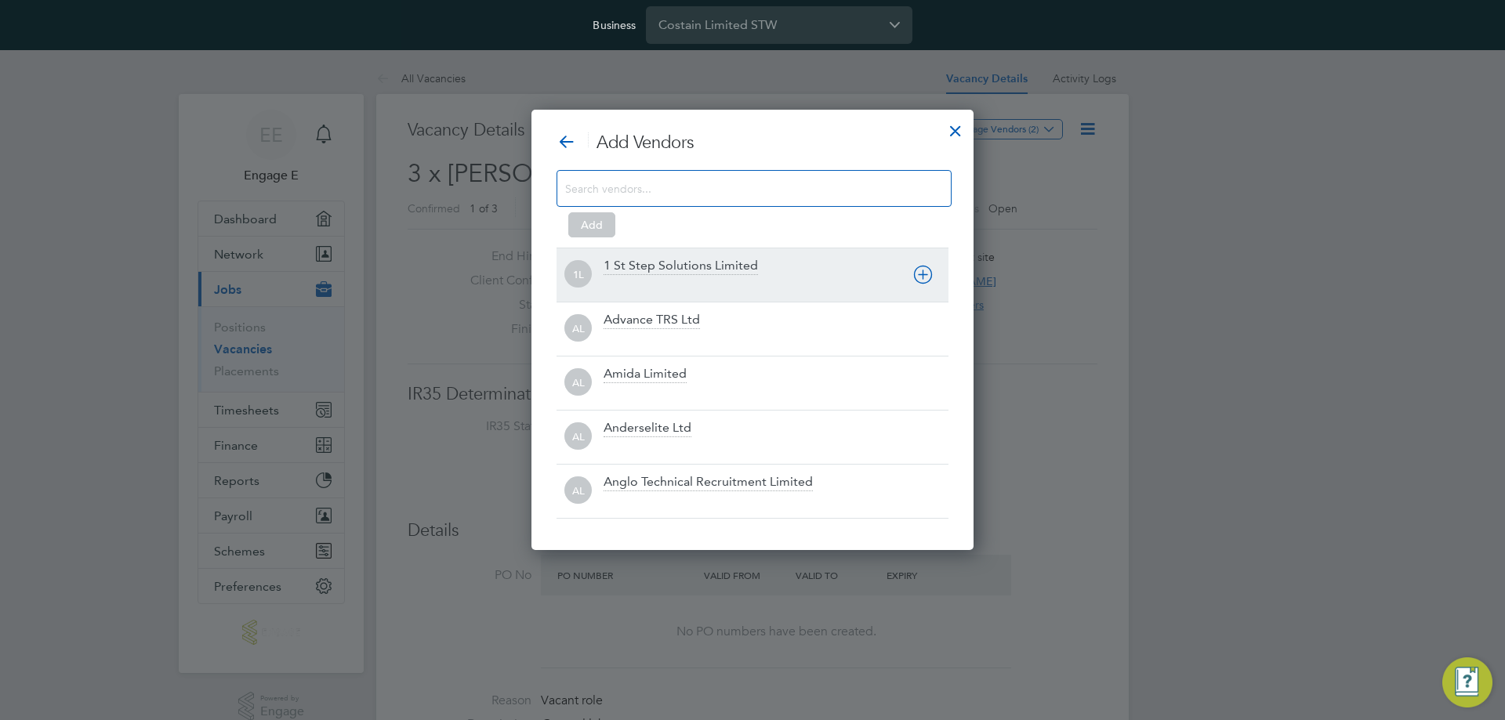
scroll to position [441, 443]
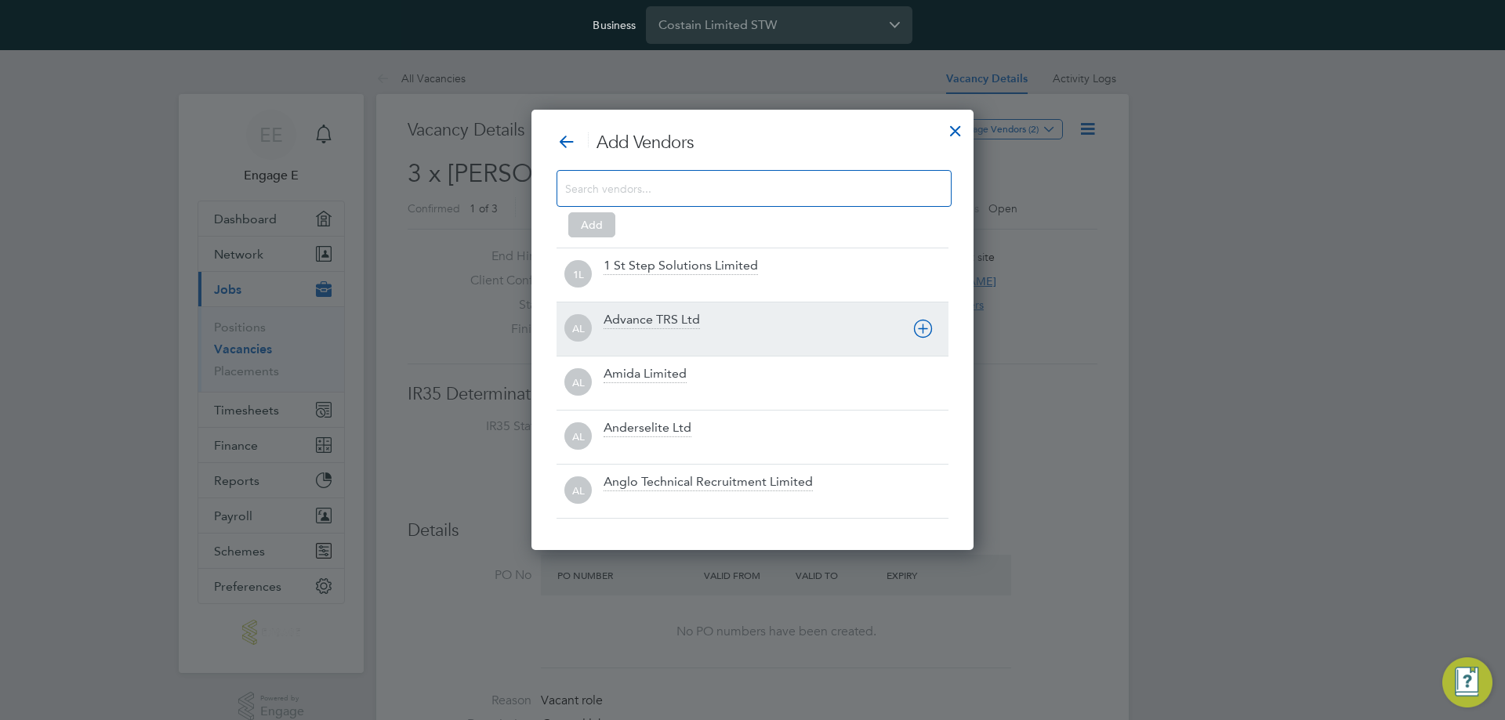
click at [926, 329] on icon at bounding box center [923, 329] width 20 height 20
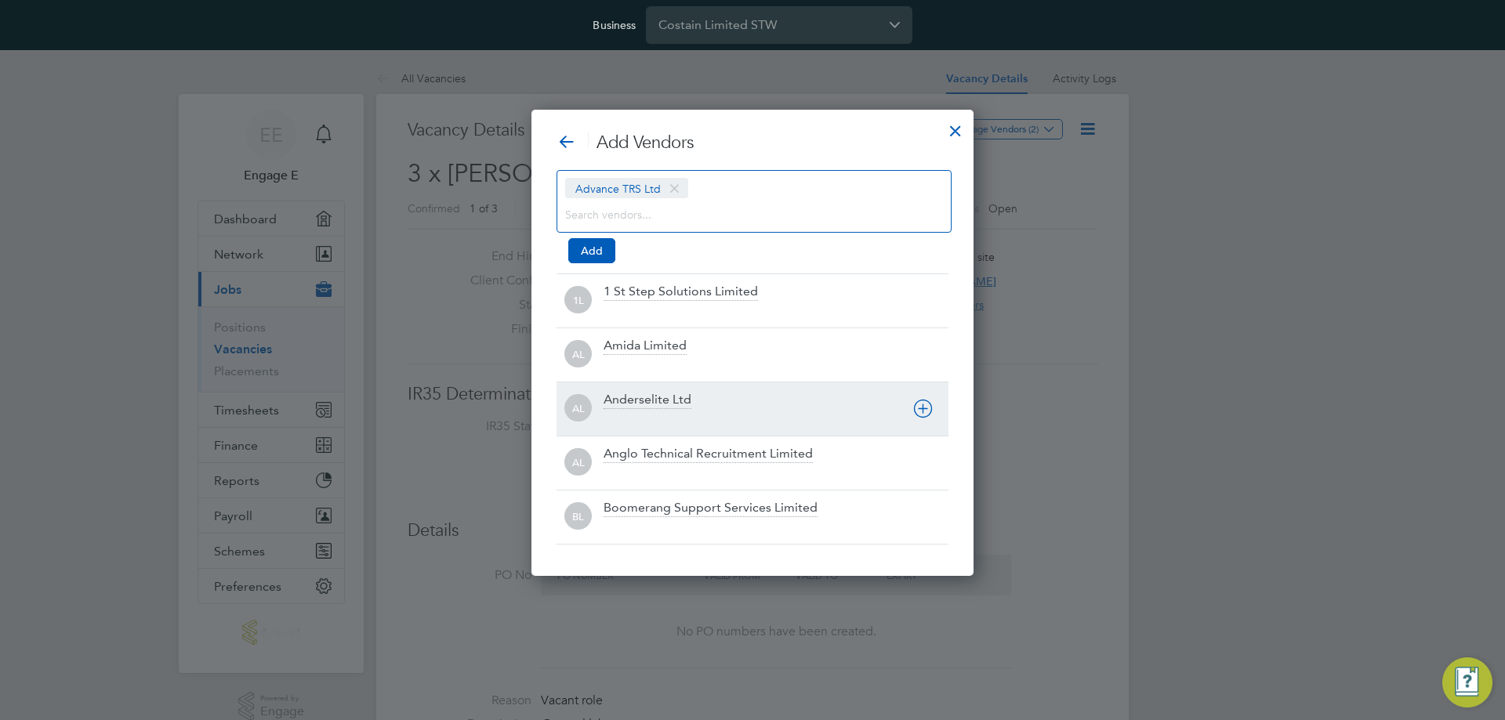
scroll to position [467, 443]
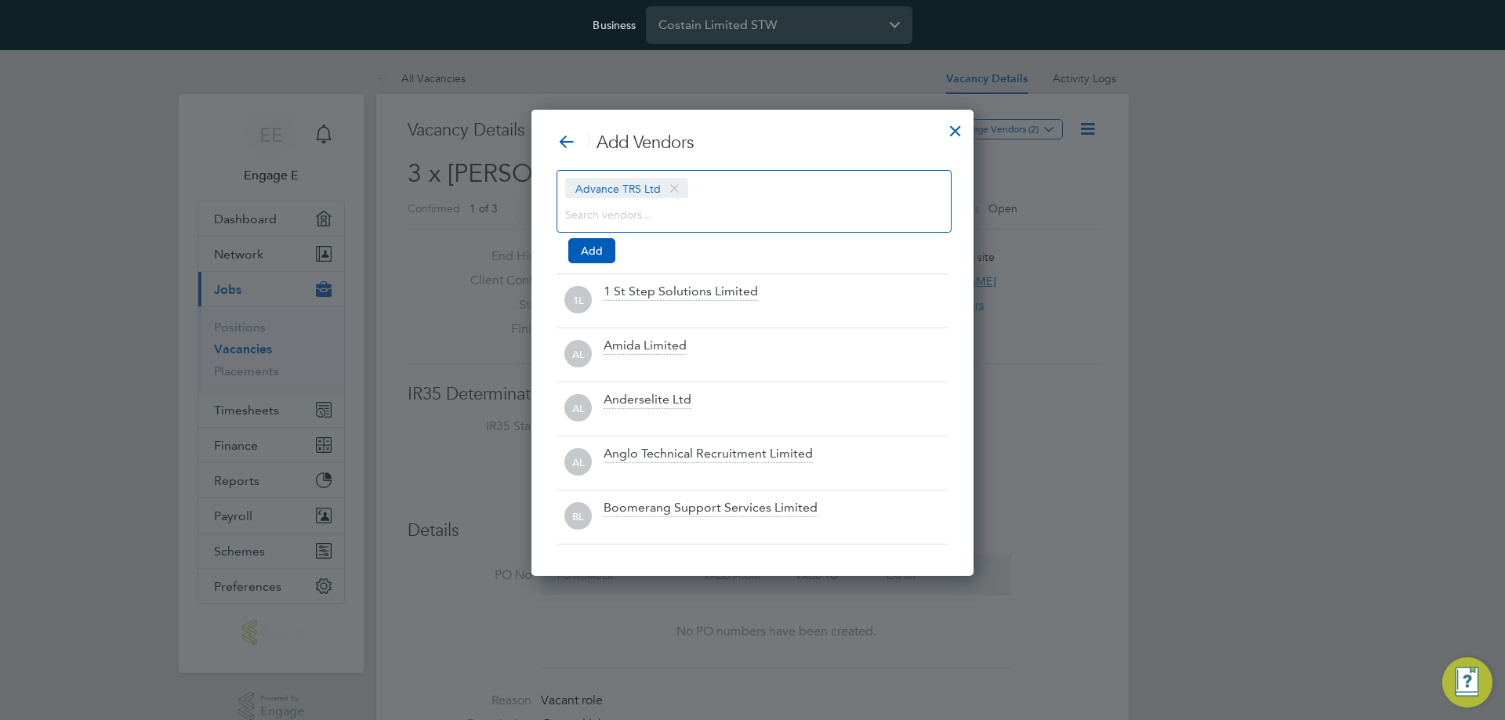
click at [0, 0] on icon at bounding box center [0, 0] width 0 height 0
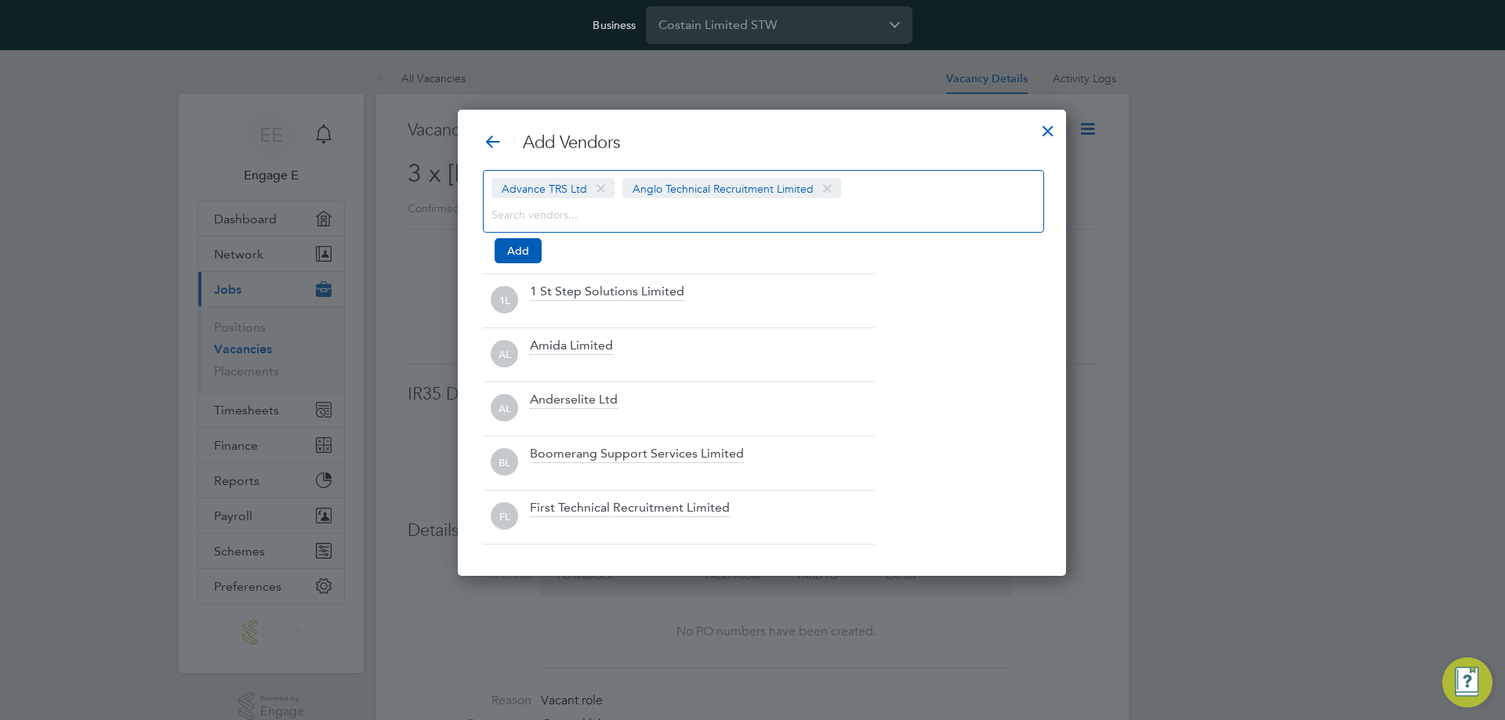
scroll to position [467, 589]
click at [511, 255] on button "Add" at bounding box center [518, 250] width 47 height 25
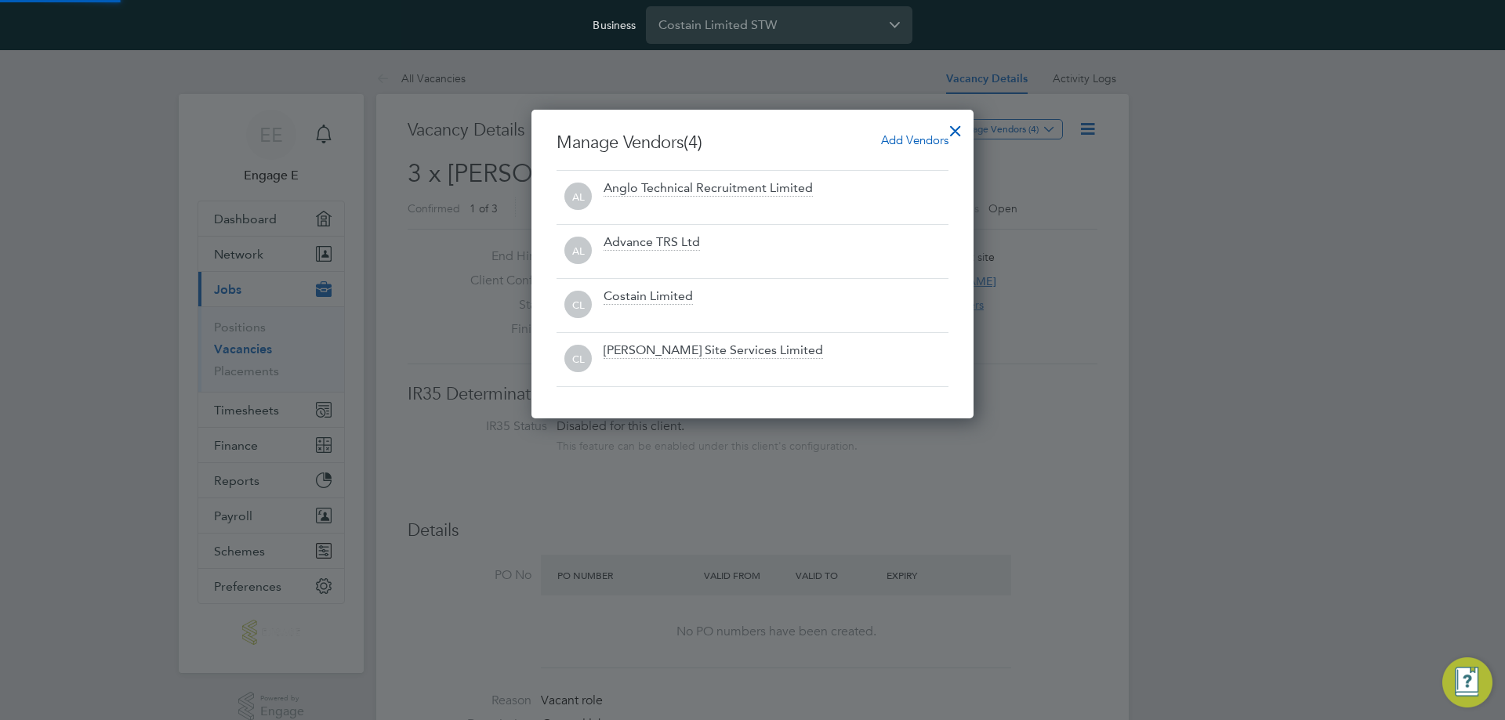
scroll to position [309, 443]
click at [956, 129] on div at bounding box center [955, 127] width 28 height 28
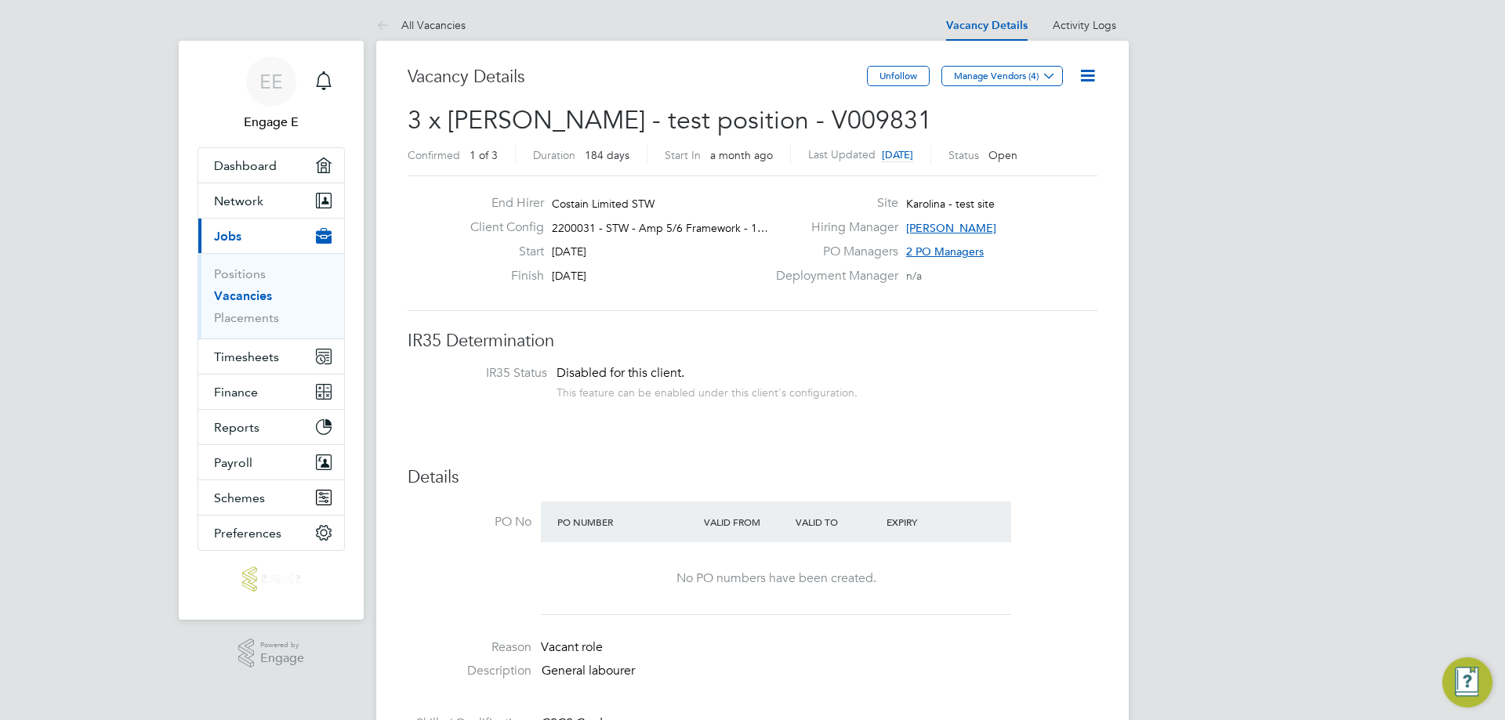
scroll to position [78, 0]
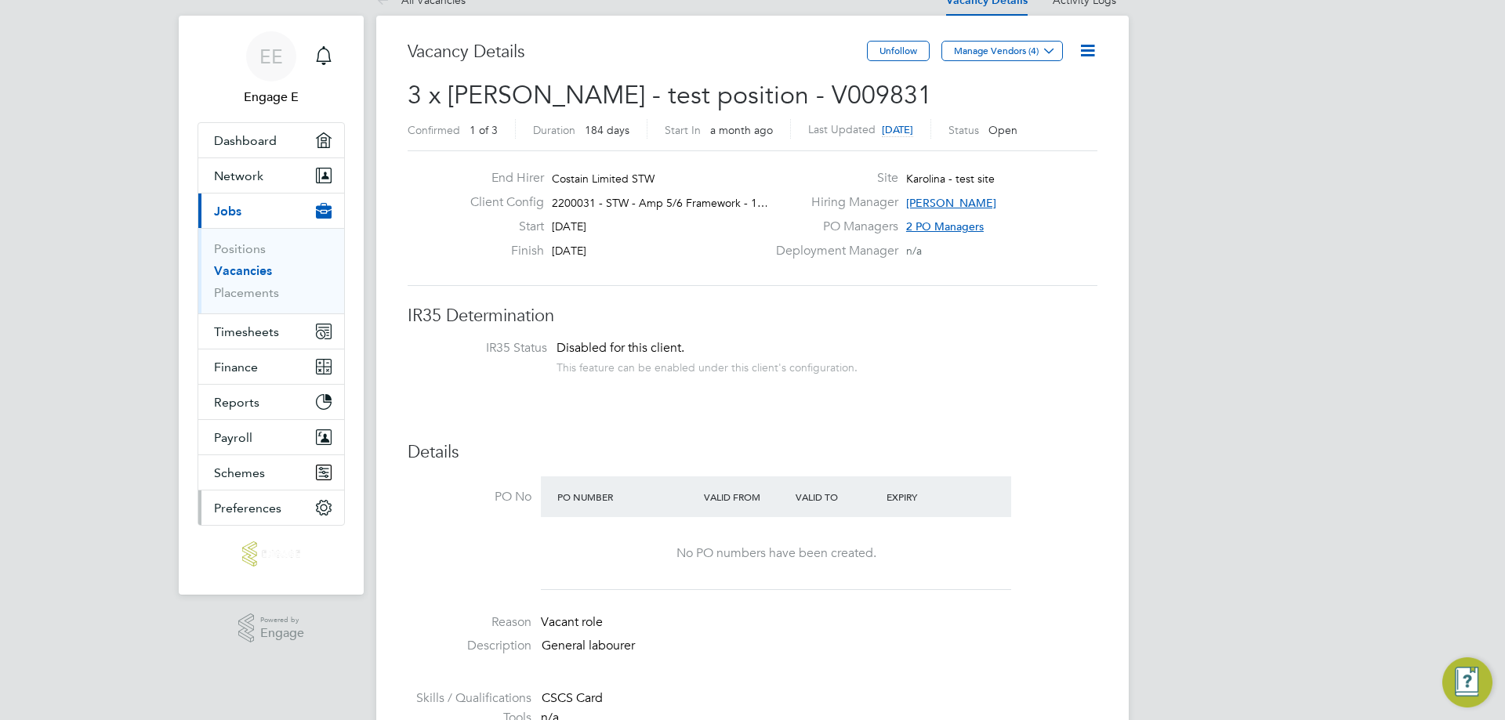
click at [304, 517] on button "Preferences" at bounding box center [271, 508] width 146 height 34
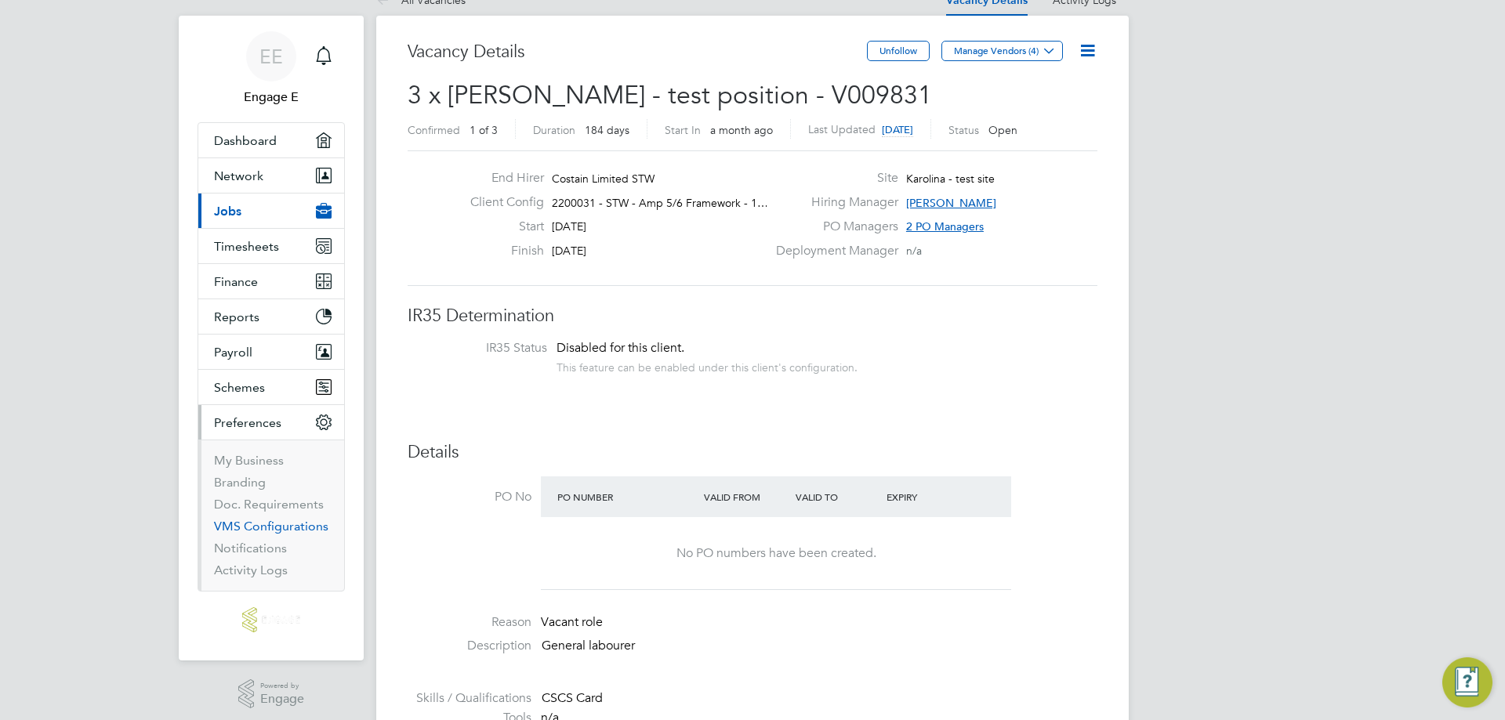
click at [292, 528] on link "VMS Configurations" at bounding box center [271, 526] width 114 height 15
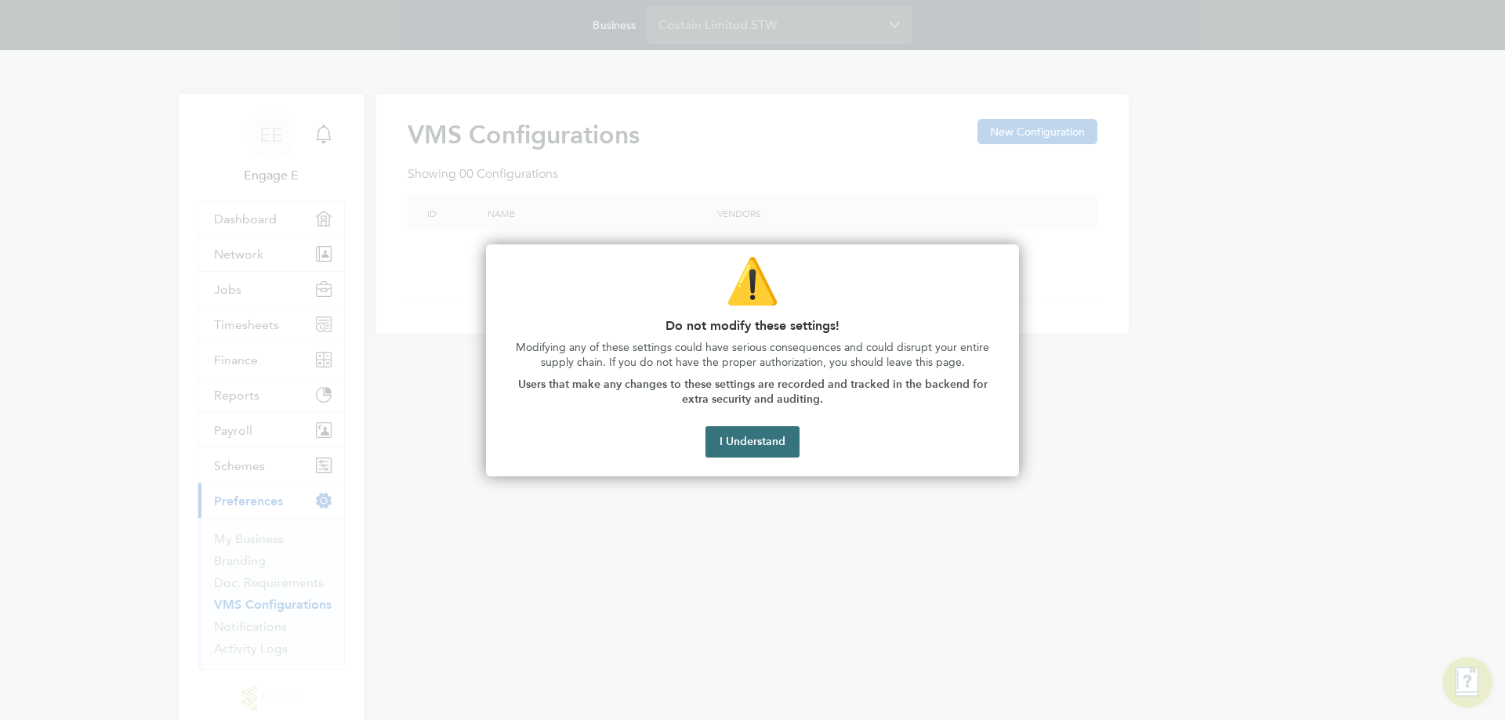
click at [730, 430] on button "I Understand" at bounding box center [752, 441] width 94 height 31
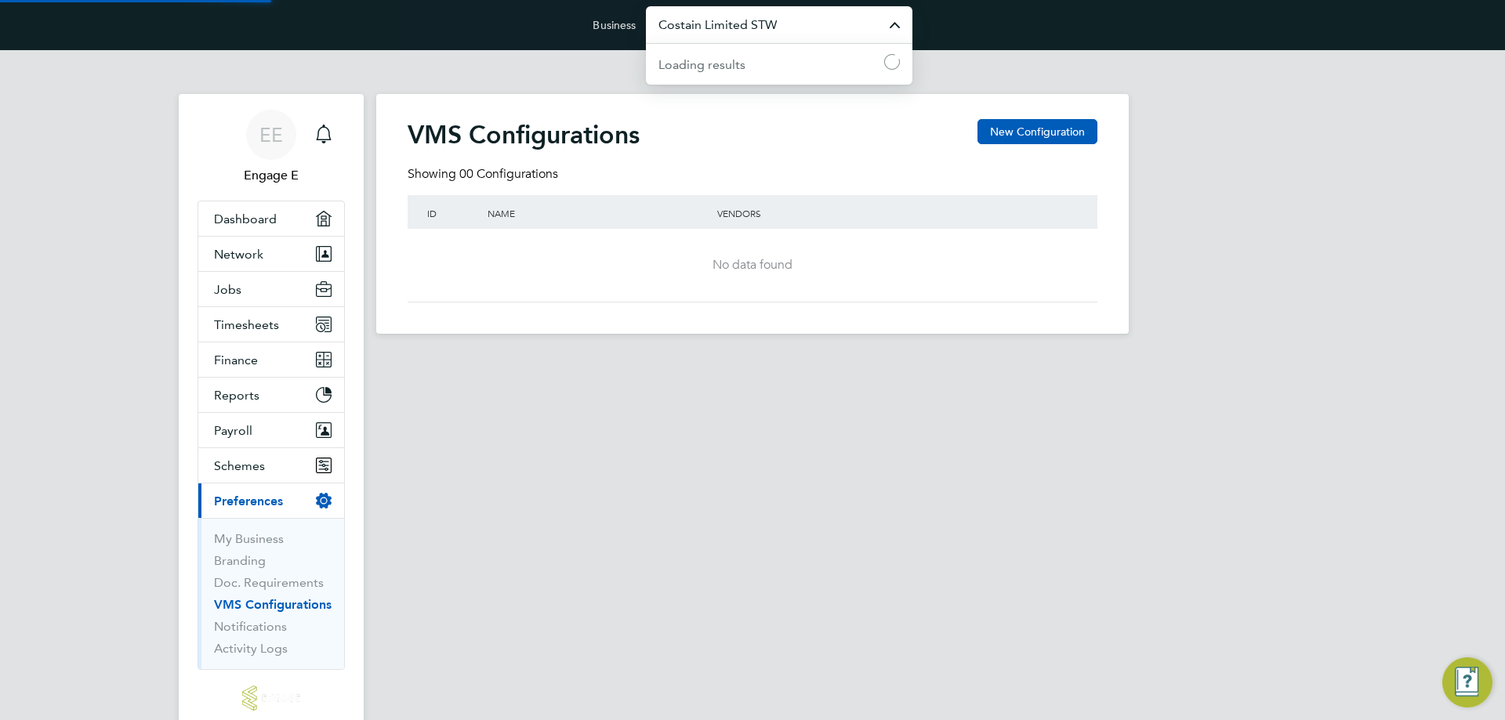
click at [774, 16] on input "Costain Limited STW" at bounding box center [779, 24] width 267 height 37
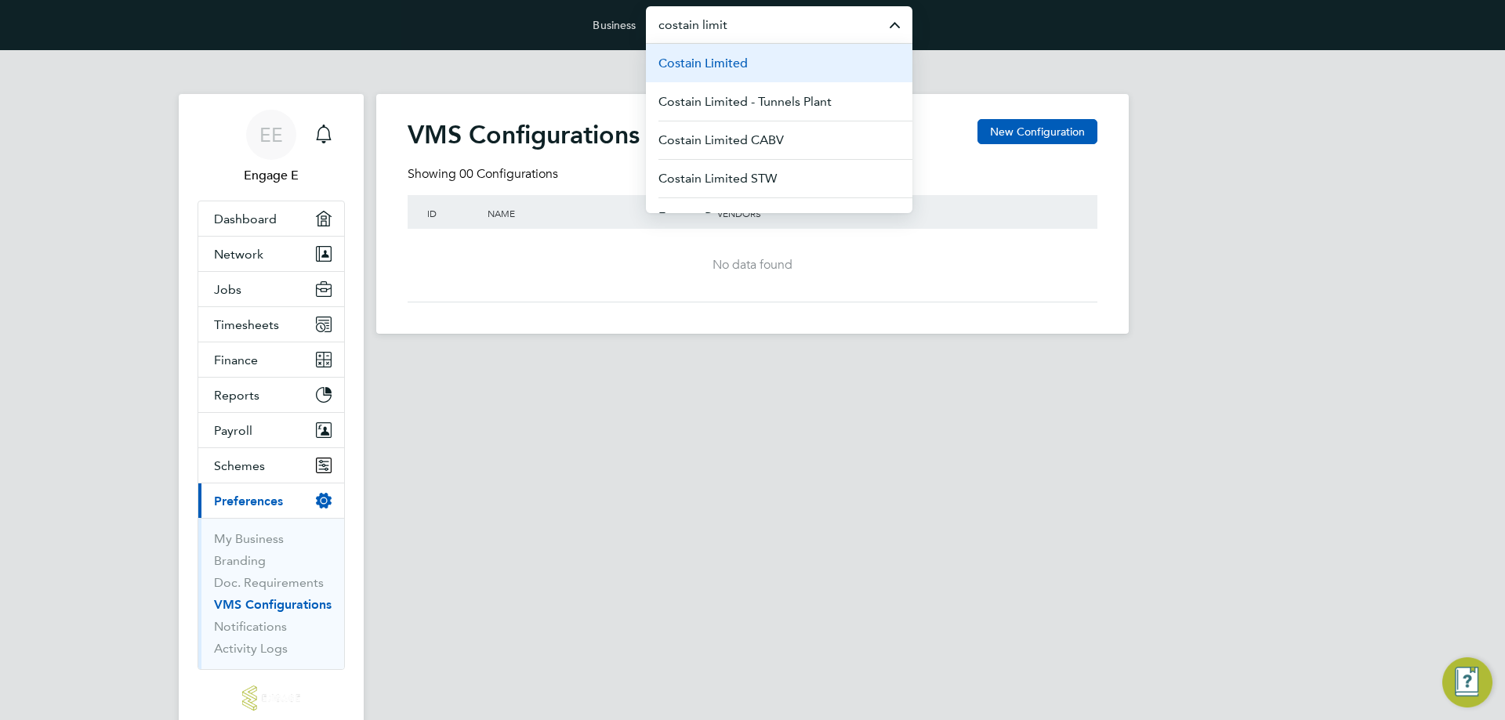
click at [767, 74] on li "Costain Limited" at bounding box center [779, 63] width 267 height 38
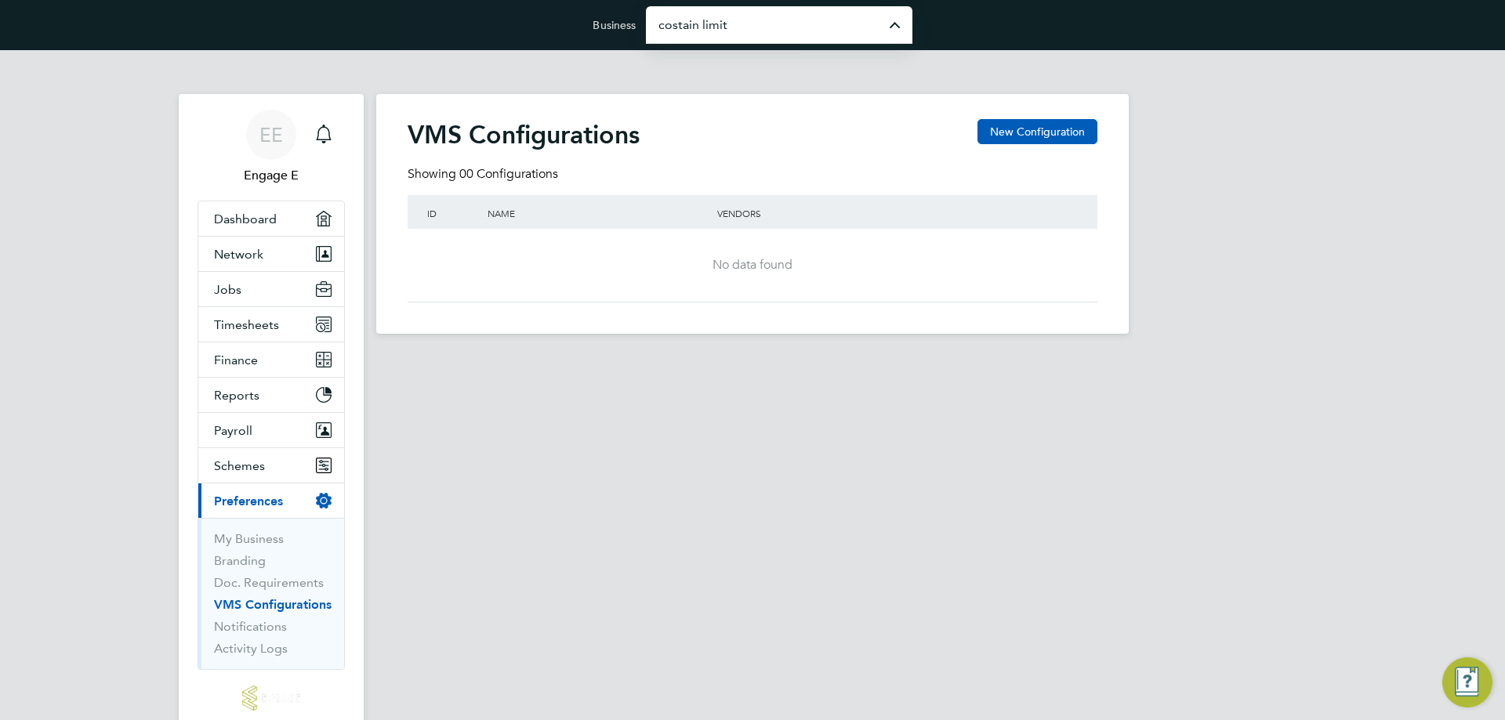
type input "Costain Limited"
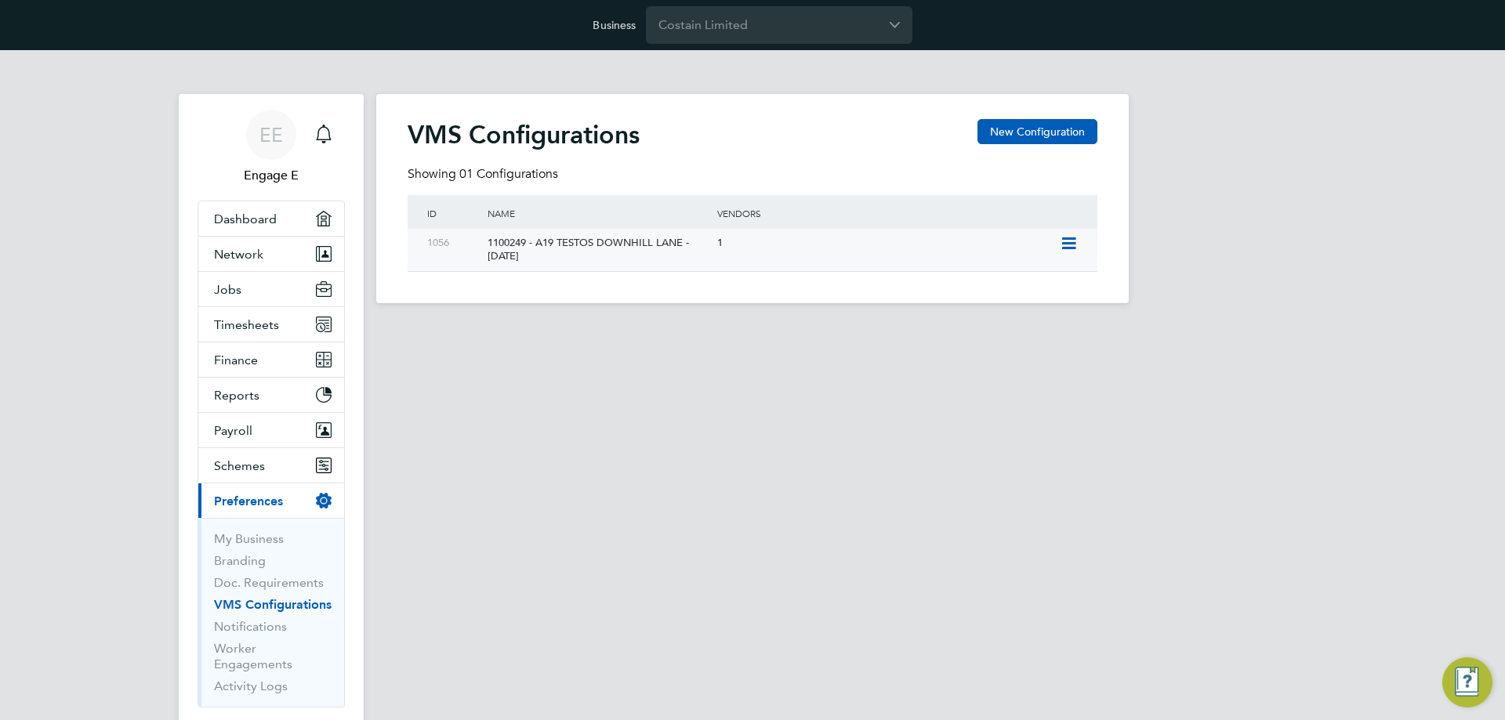
click at [1077, 244] on icon at bounding box center [1069, 243] width 20 height 13
click at [1025, 276] on li "Edit VMS Configuration" at bounding box center [1001, 278] width 150 height 22
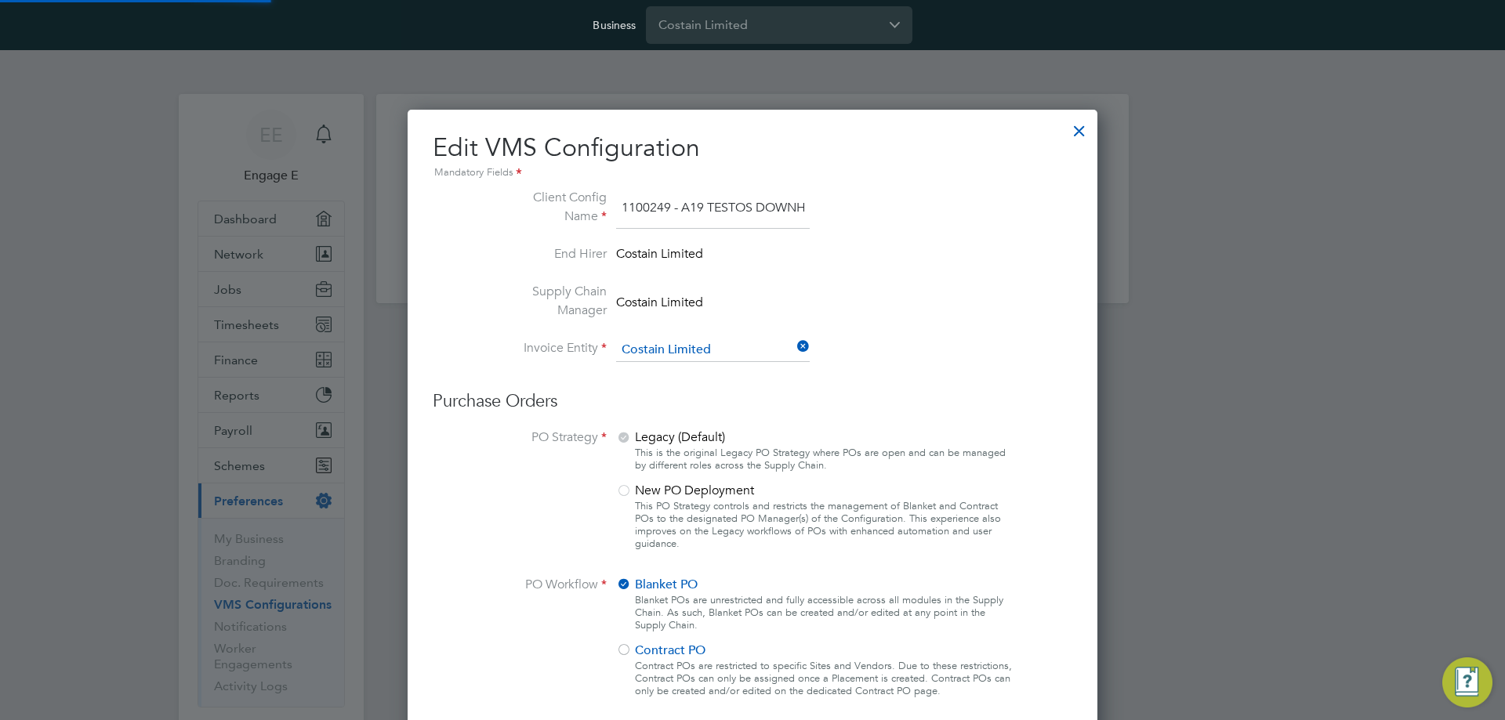
scroll to position [0, 131]
drag, startPoint x: 987, startPoint y: 289, endPoint x: 998, endPoint y: 277, distance: 16.7
click at [989, 287] on li "Supply Chain Manager Costain Limited" at bounding box center [752, 310] width 527 height 56
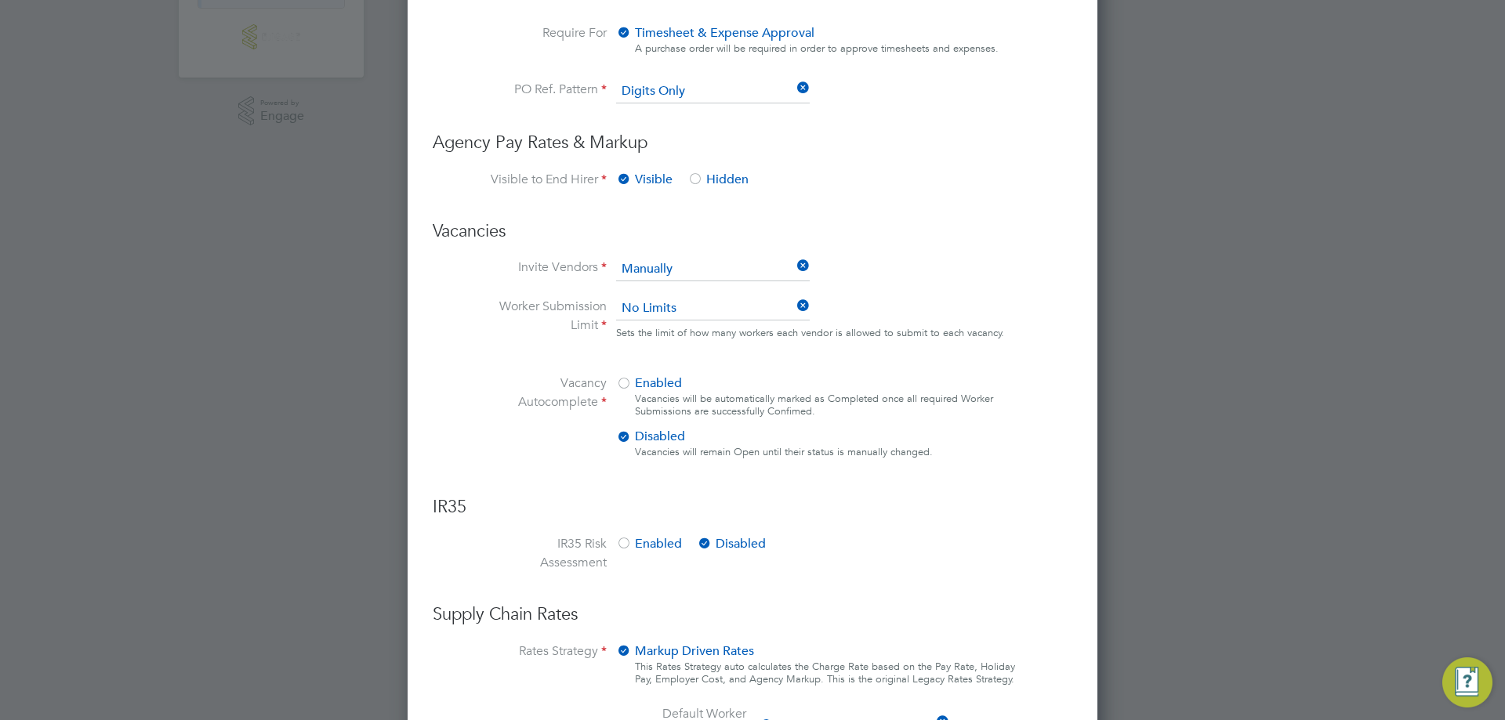
scroll to position [705, 0]
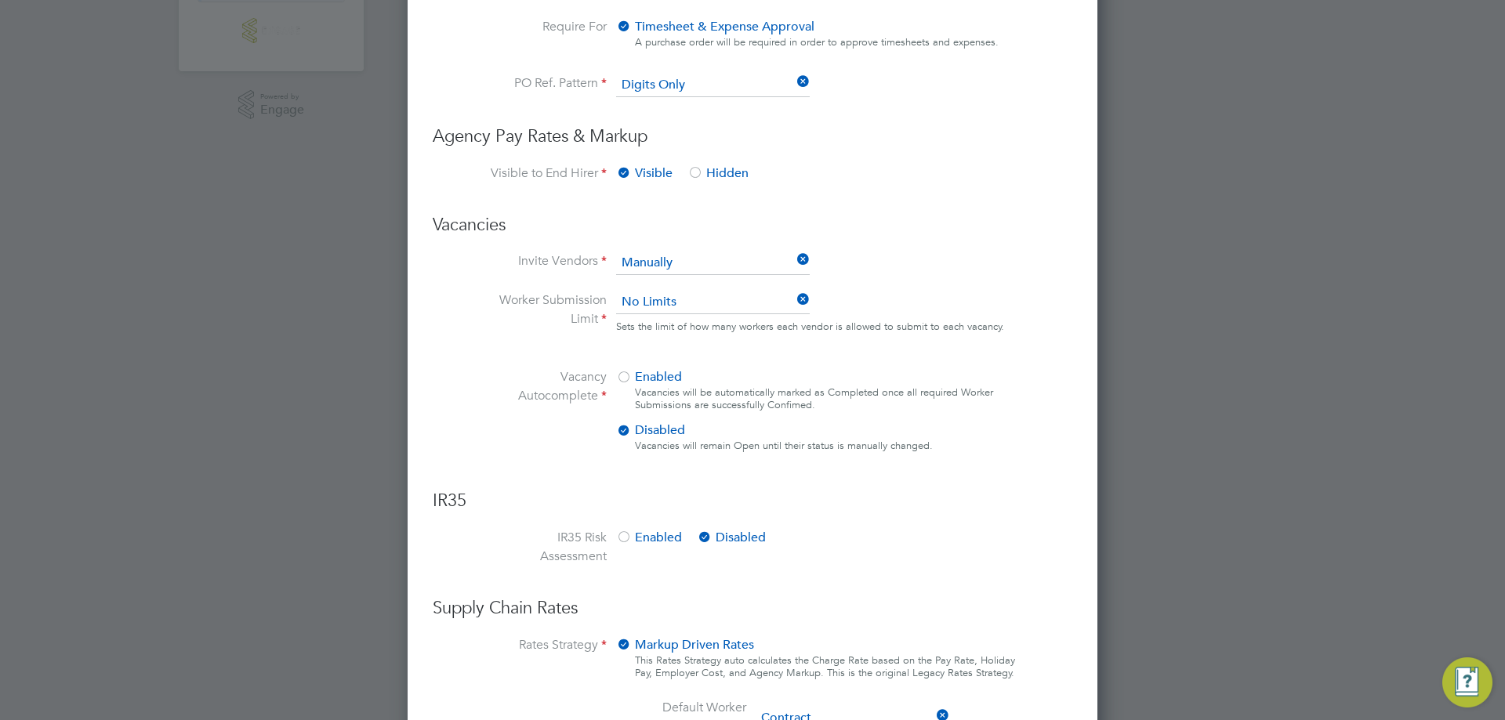
click at [794, 259] on icon at bounding box center [794, 261] width 0 height 22
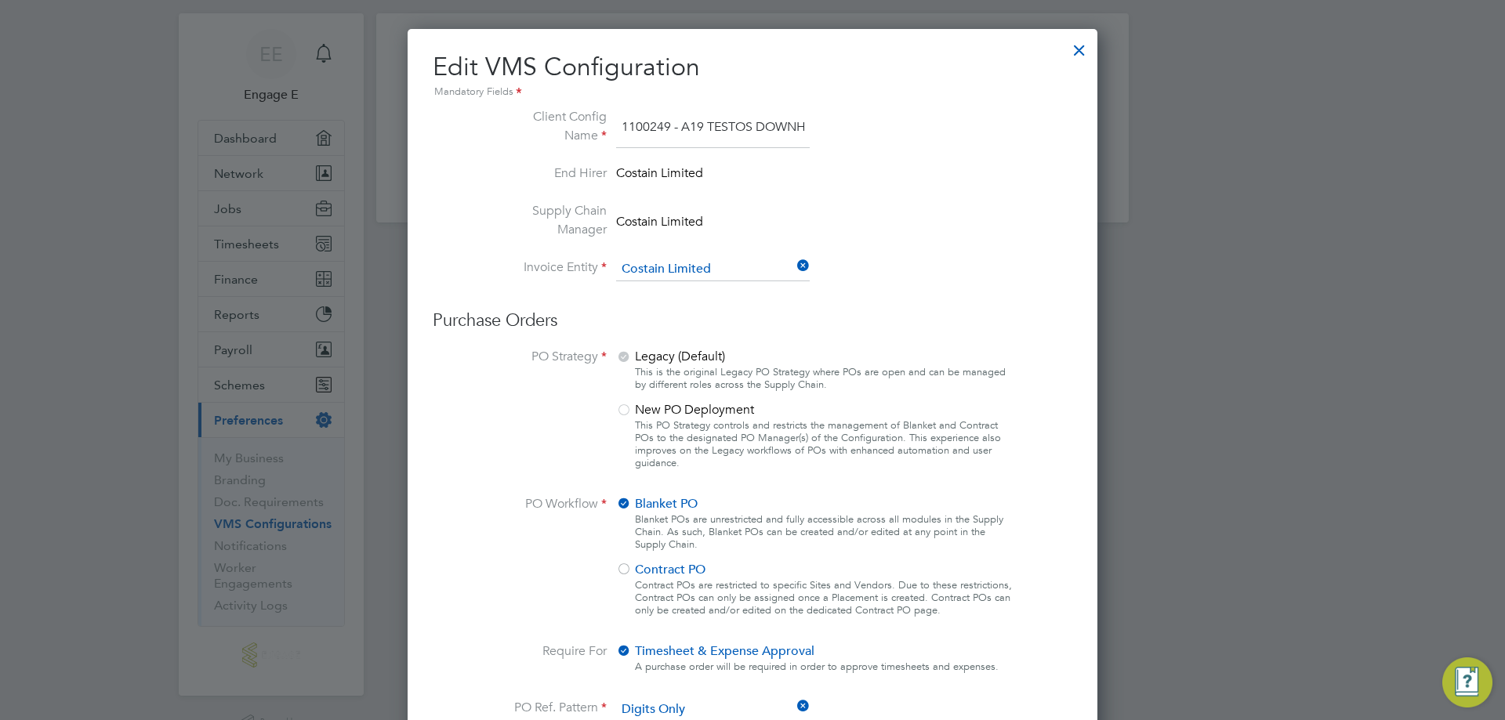
scroll to position [0, 0]
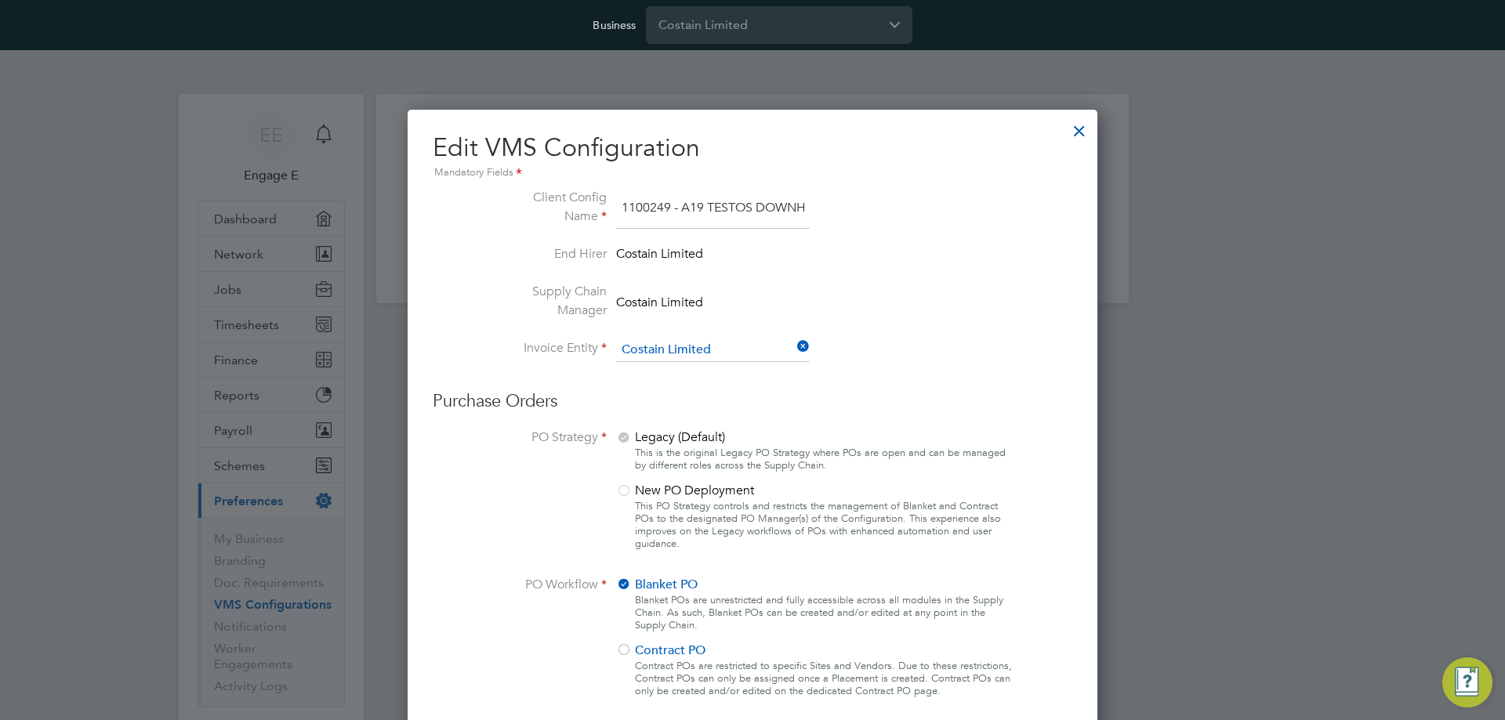
click at [1083, 127] on div at bounding box center [1079, 127] width 28 height 28
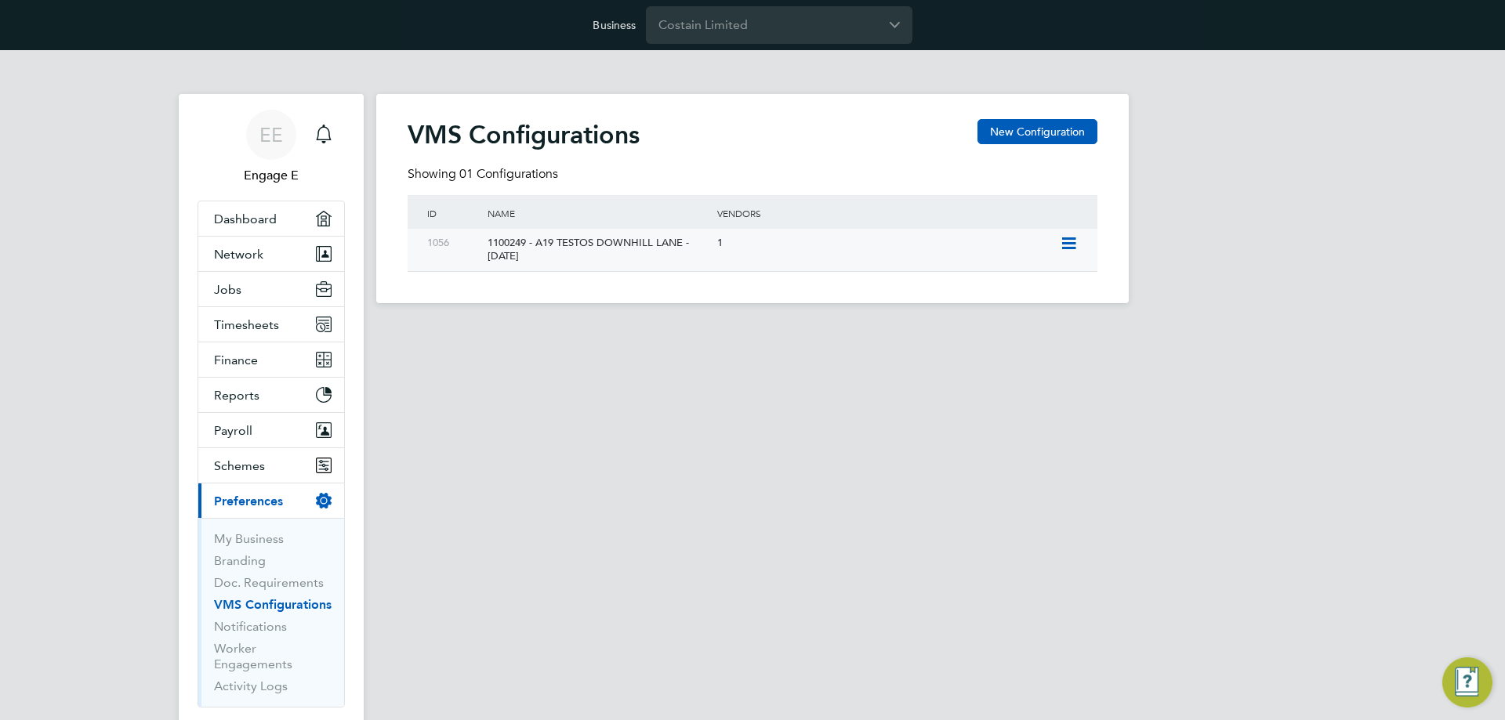
click at [767, 241] on div "1" at bounding box center [884, 243] width 343 height 29
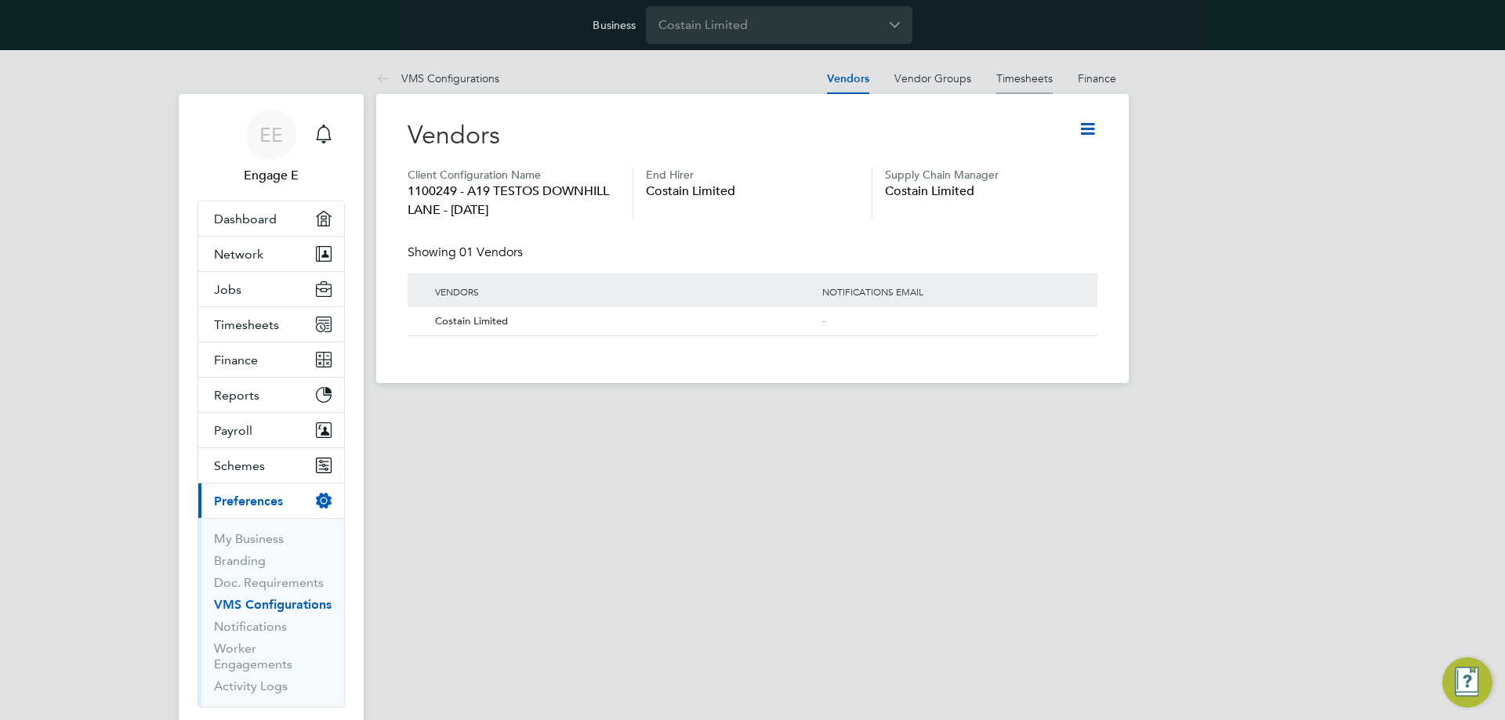
click at [1018, 74] on link "Timesheets" at bounding box center [1024, 78] width 56 height 14
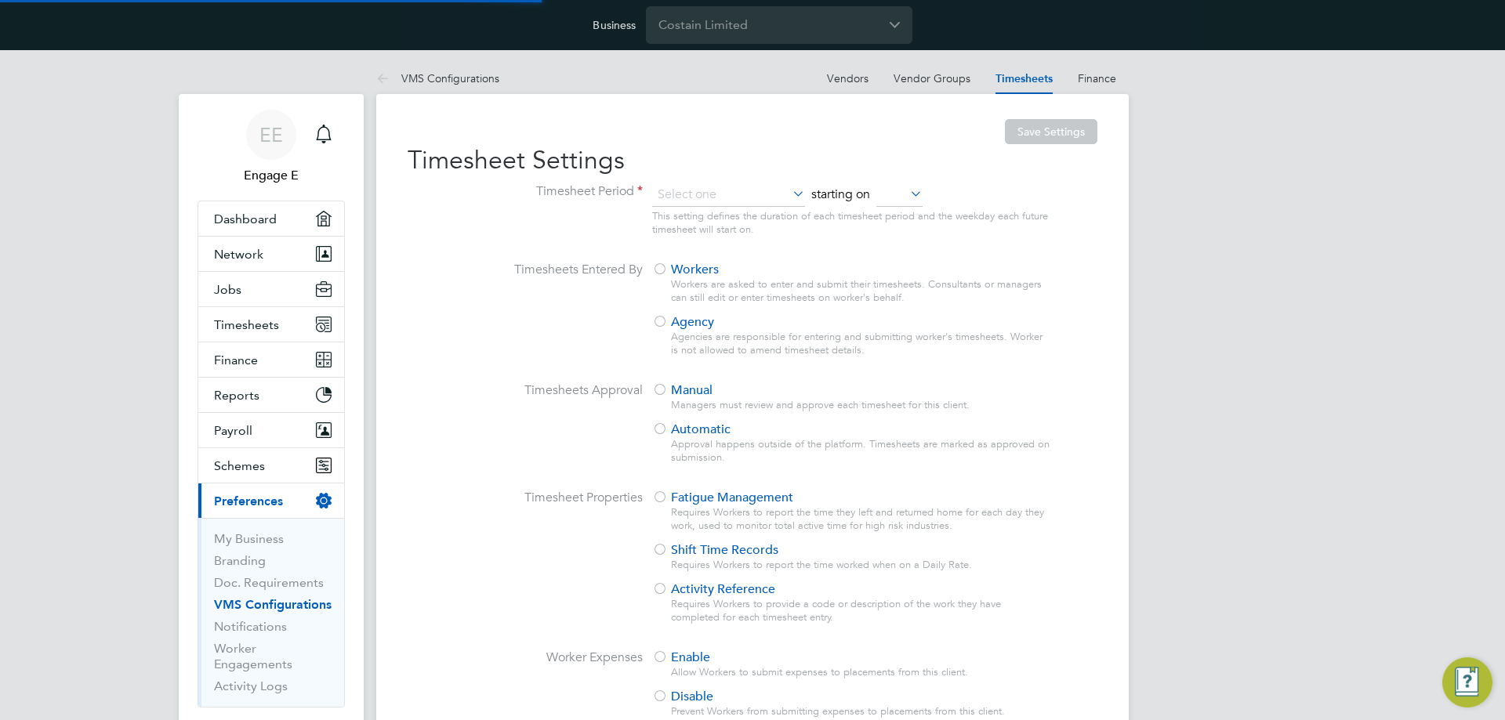
type input "Weekly"
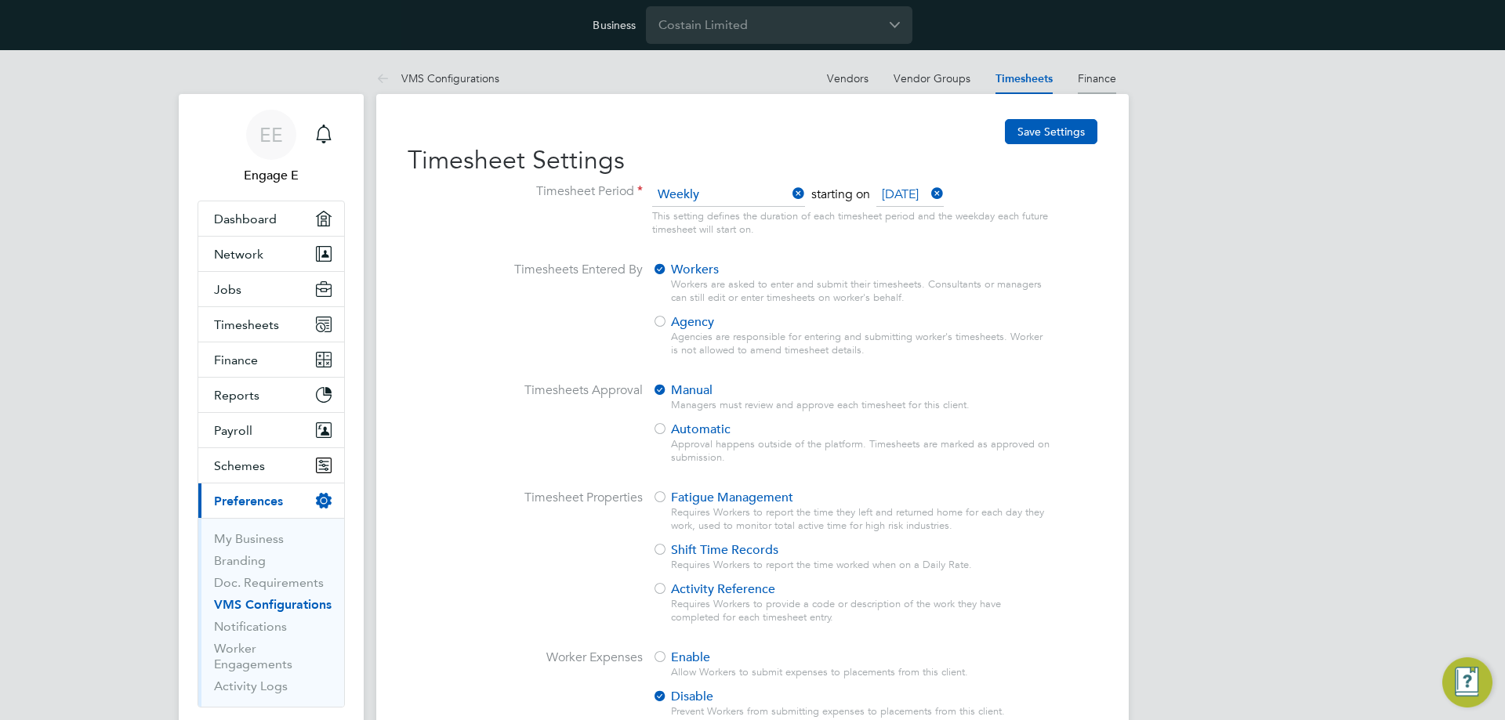
click at [1090, 66] on li "Finance" at bounding box center [1097, 78] width 38 height 31
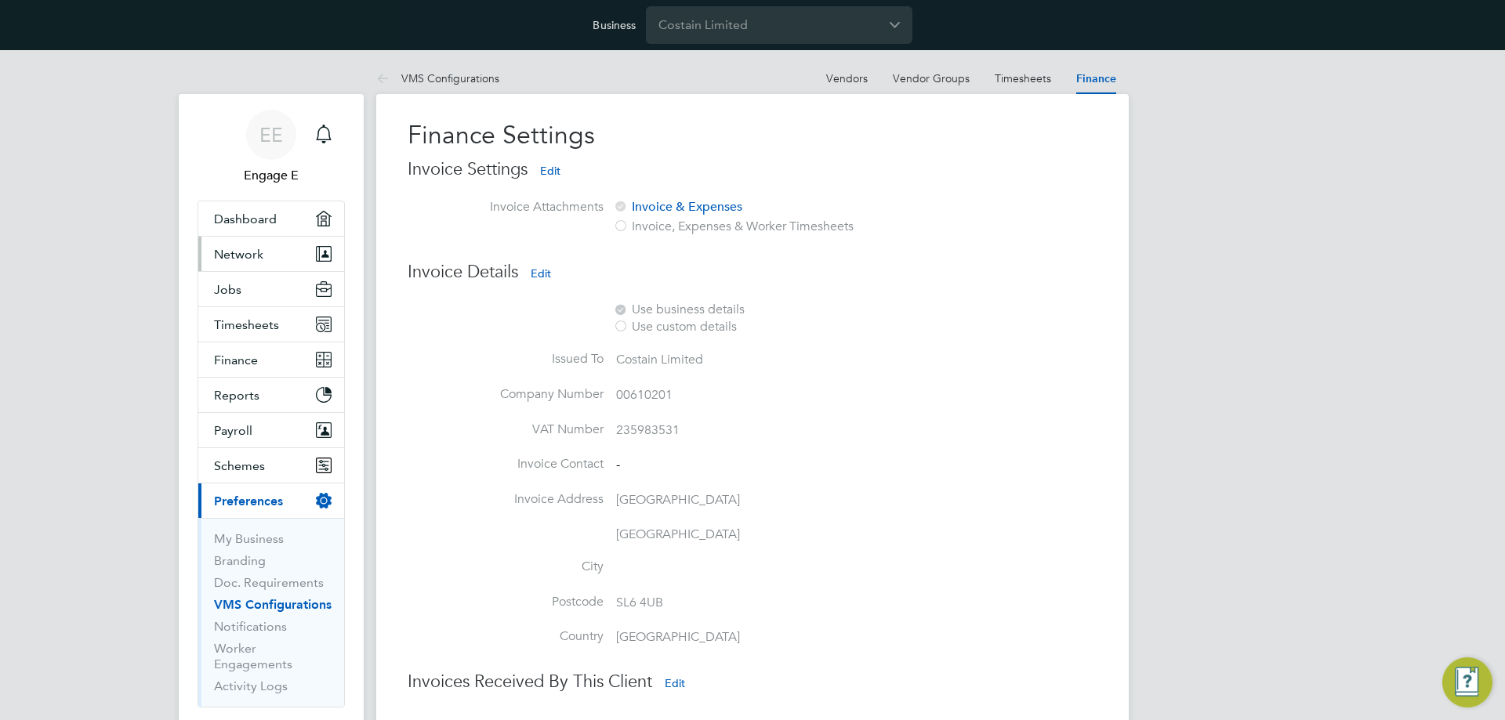
click at [162, 300] on div "EE Engage E Notifications Applications: Dashboard Network Team Members Business…" at bounding box center [752, 477] width 1505 height 854
